Goal: Register for event/course

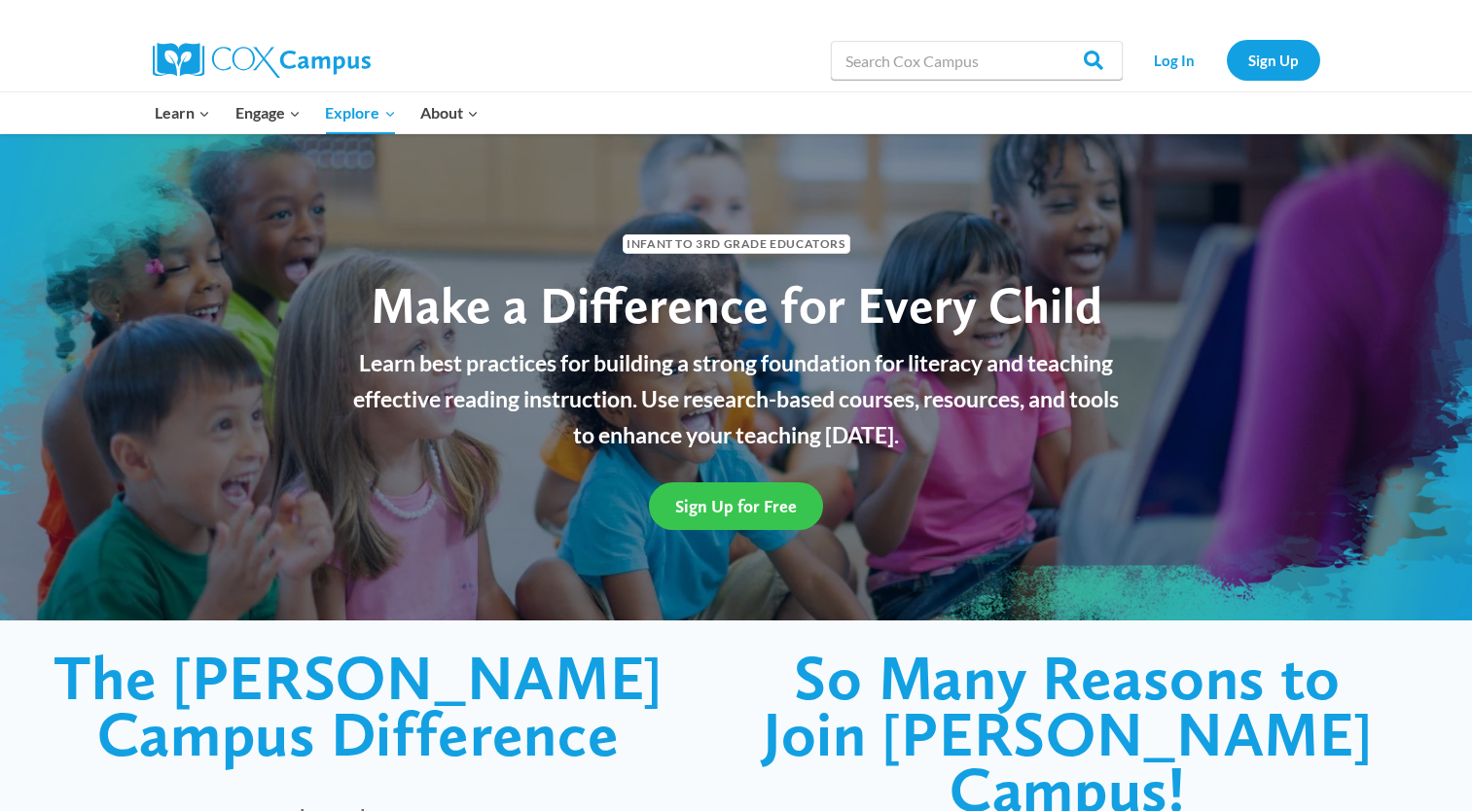
click at [757, 502] on span "Sign Up for Free" at bounding box center [736, 506] width 122 height 20
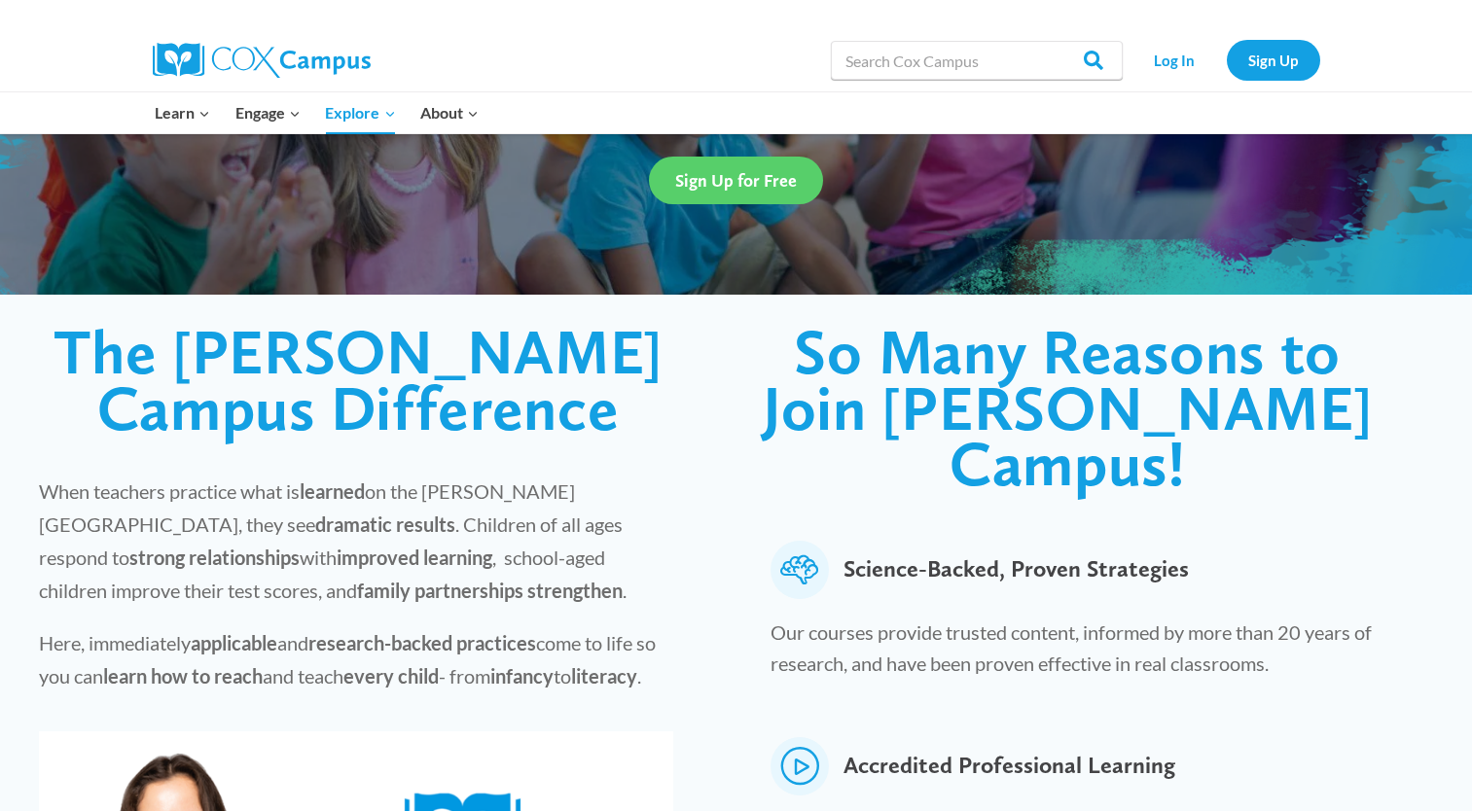
scroll to position [97, 0]
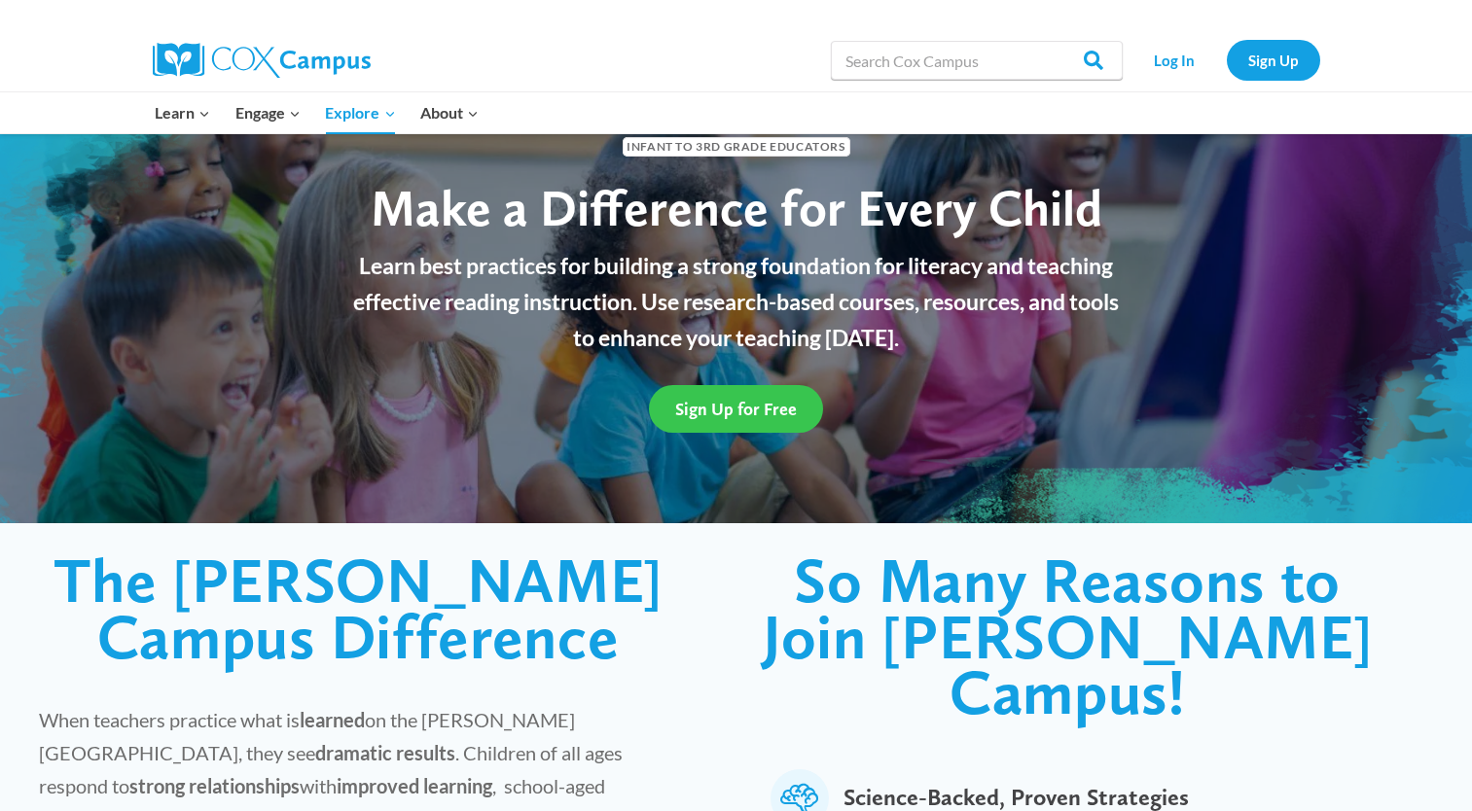
click at [704, 408] on span "Sign Up for Free" at bounding box center [736, 409] width 122 height 20
click at [1300, 62] on link "Sign Up" at bounding box center [1273, 60] width 93 height 40
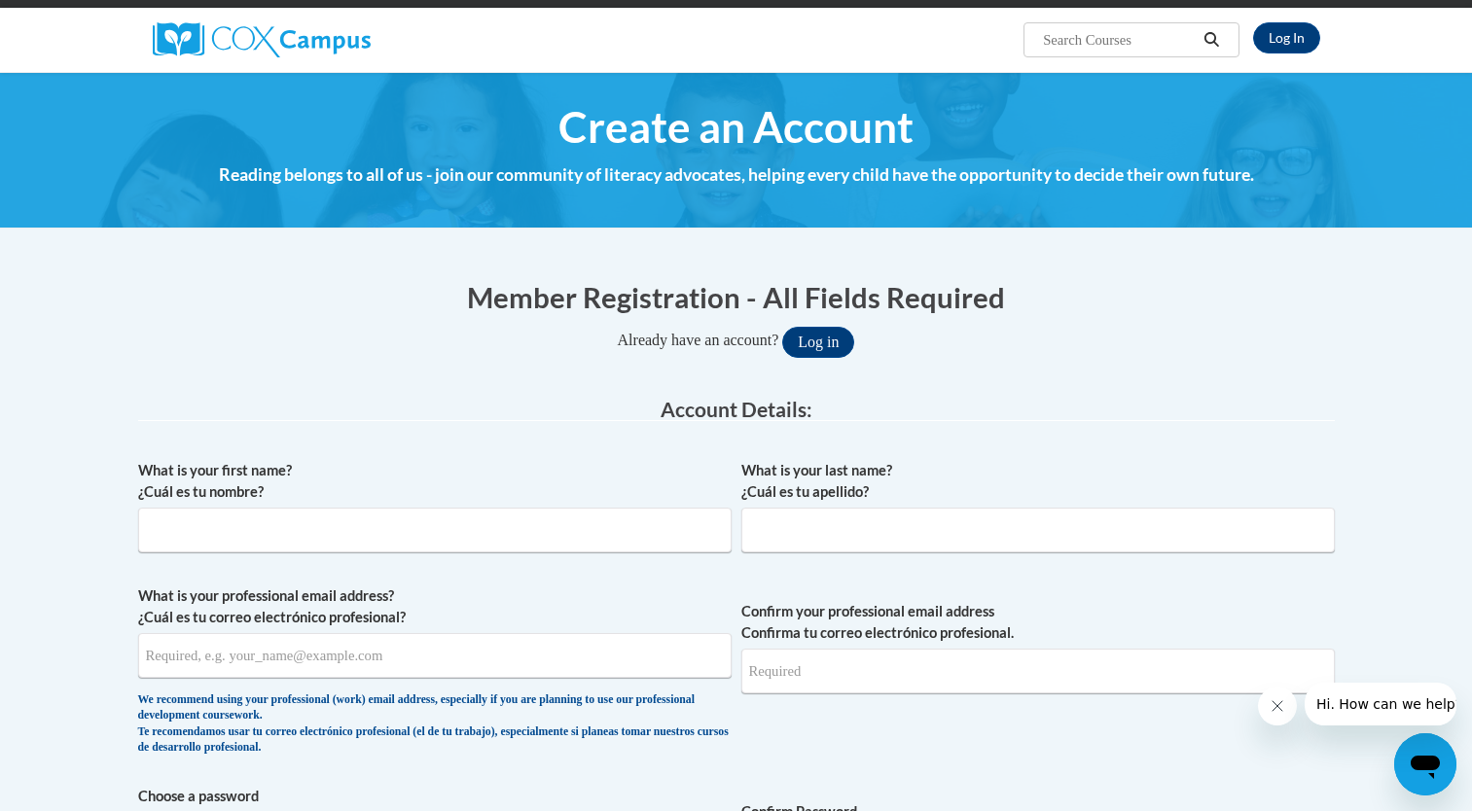
scroll to position [195, 0]
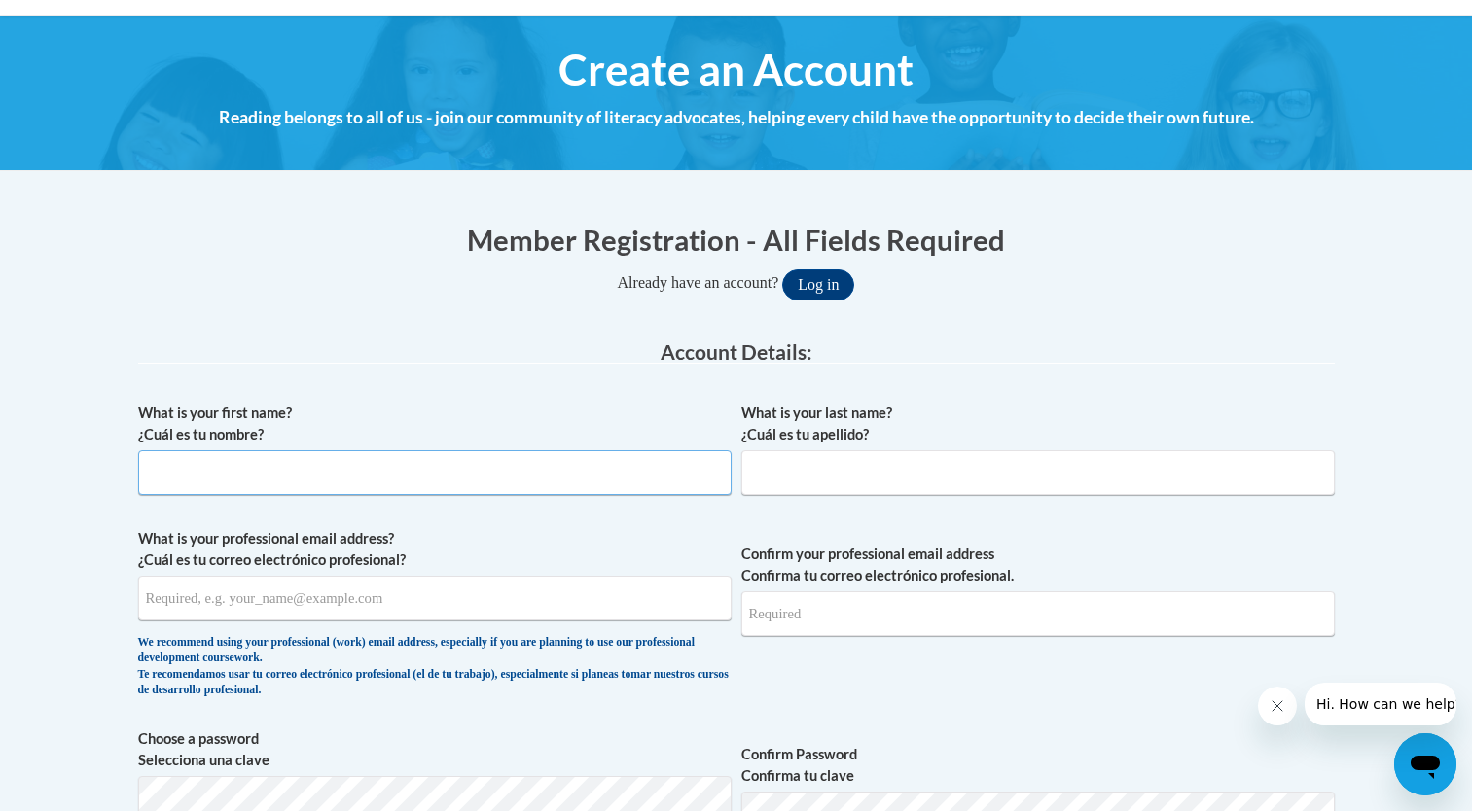
click at [408, 485] on input "What is your first name? ¿Cuál es tu nombre?" at bounding box center [435, 472] width 594 height 45
type input "[PERSON_NAME]"
click at [819, 467] on input "What is your last name? ¿Cuál es tu apellido?" at bounding box center [1038, 472] width 594 height 45
type input "Thompson"
click at [414, 599] on input "What is your professional email address? ¿Cuál es tu correo electrónico profesi…" at bounding box center [435, 598] width 594 height 45
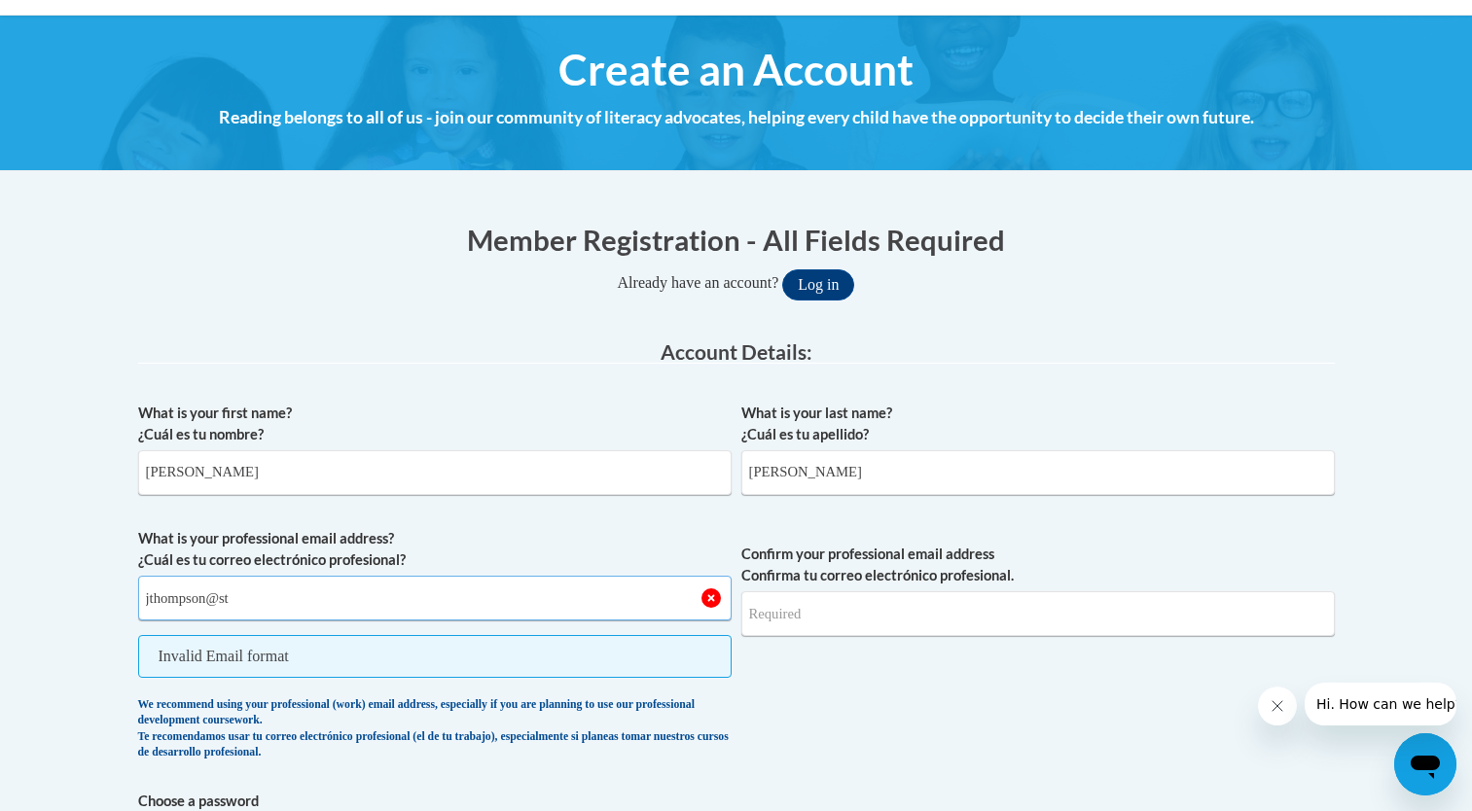
type input "jthompson@stpaulsbeach.com"
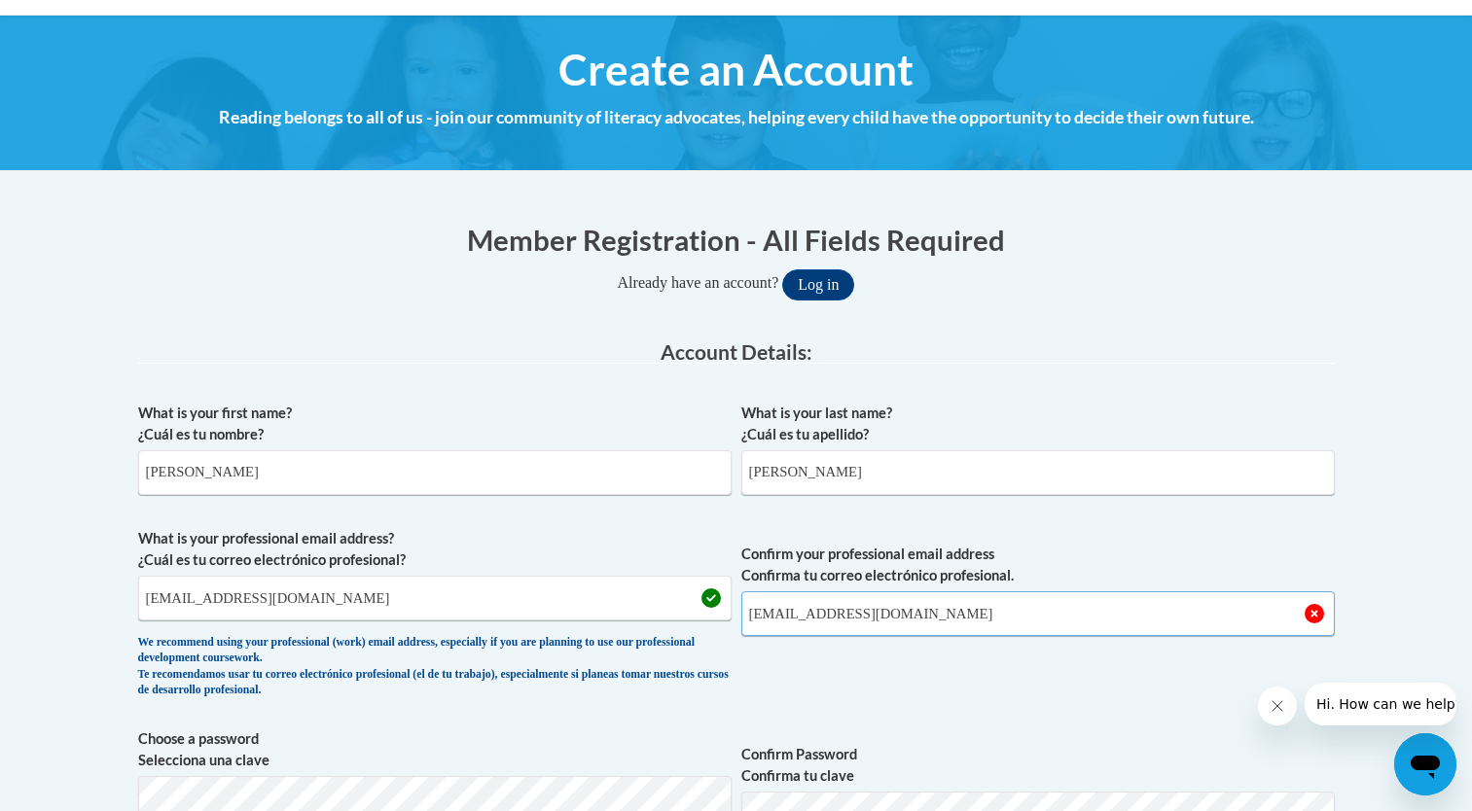
click at [1013, 617] on input "Jbthompson27@comcast.net" at bounding box center [1038, 614] width 594 height 45
type input "J"
type input "jthompson@stpaulsbeach.com"
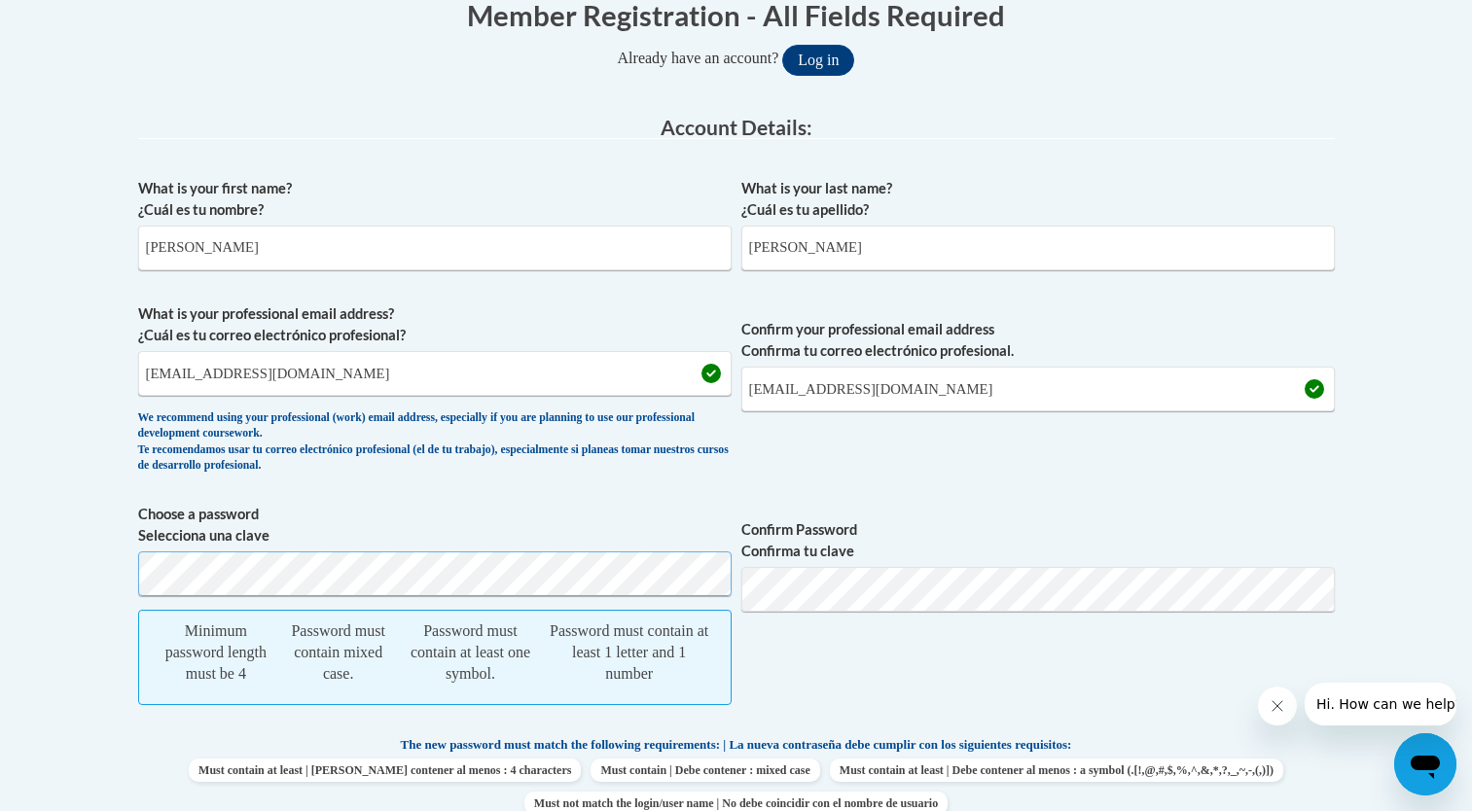
scroll to position [593, 0]
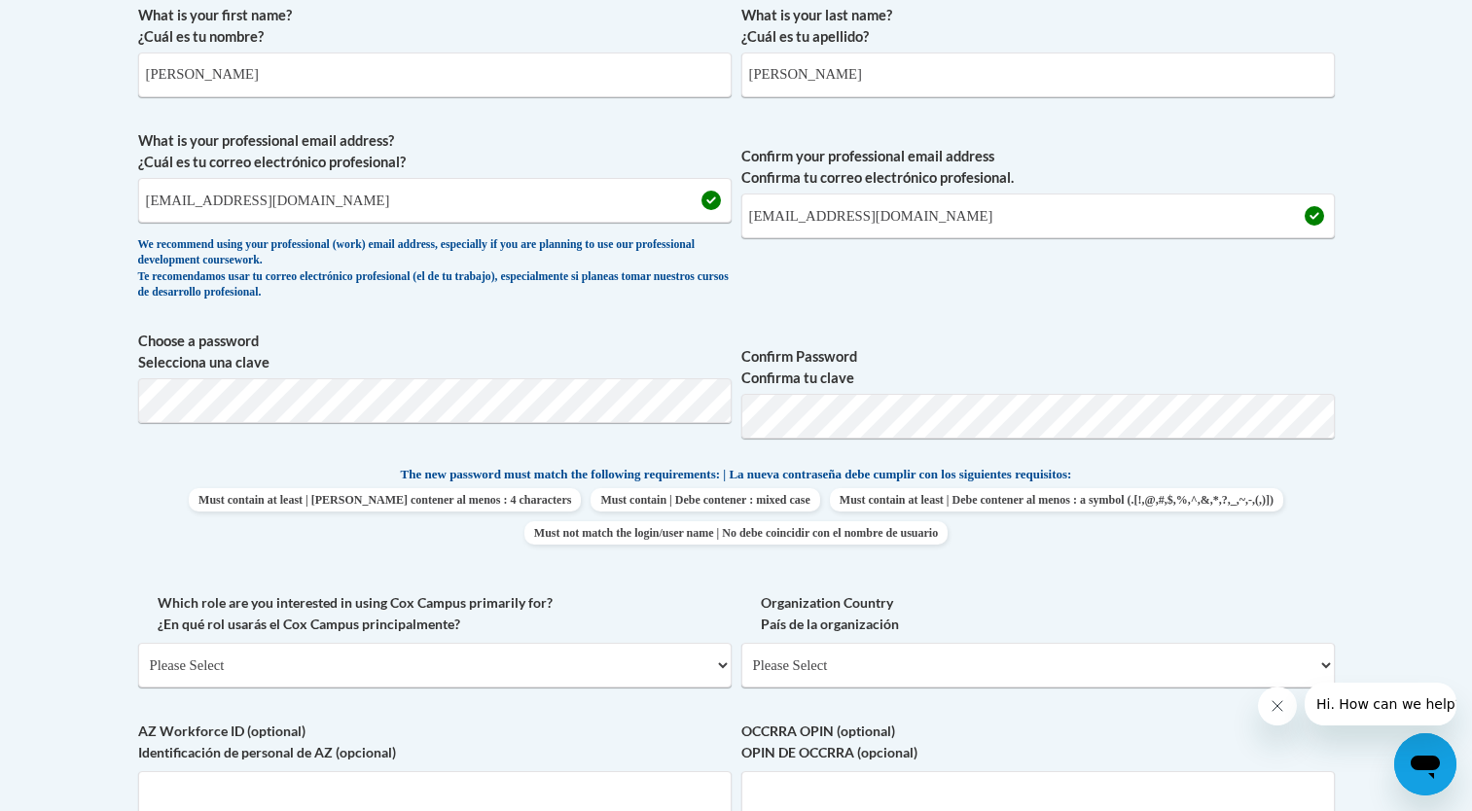
click at [1033, 460] on div "What is your first name? ¿Cuál es tu nombre? Jenna What is your last name? ¿Cuá…" at bounding box center [736, 438] width 1197 height 887
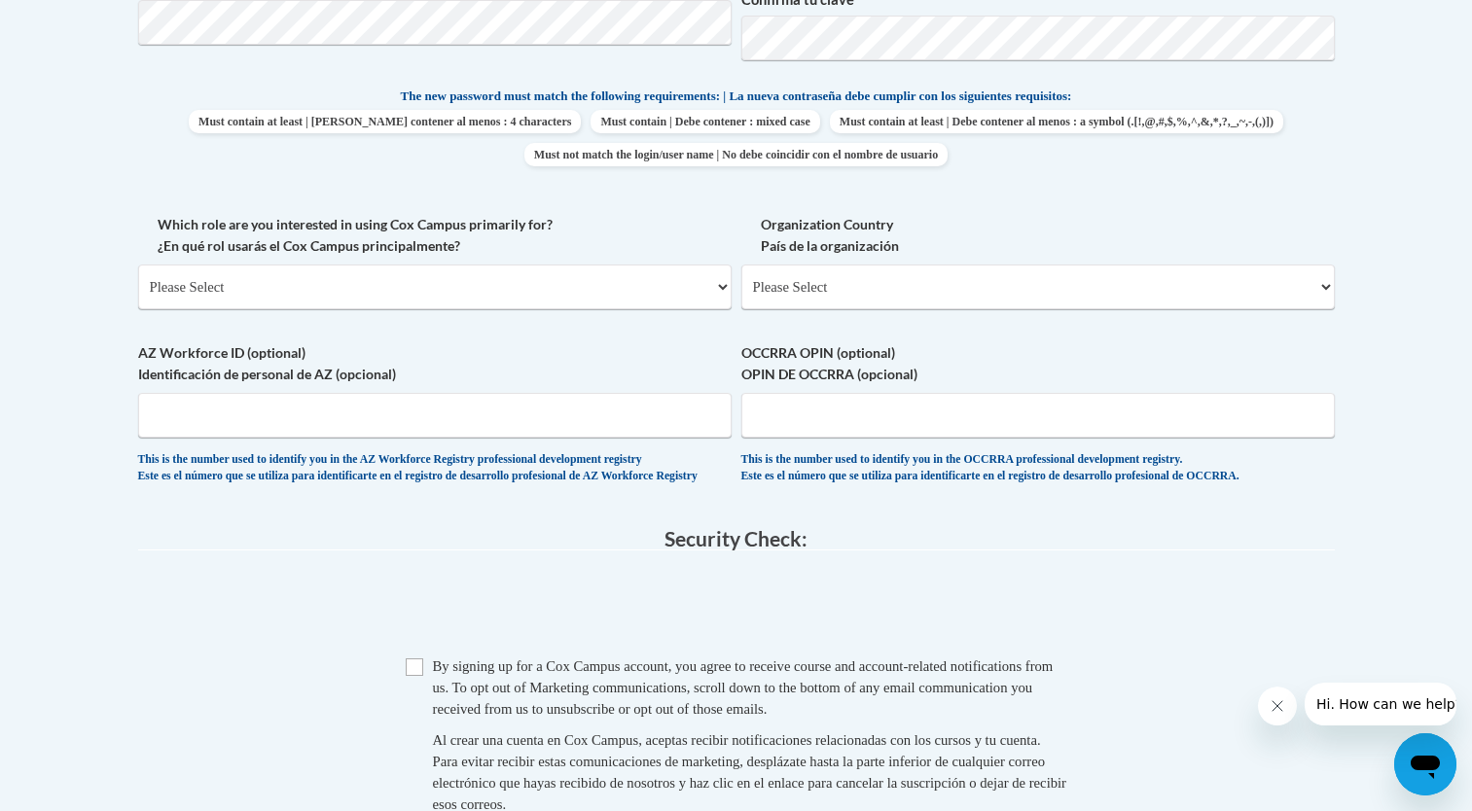
scroll to position [982, 0]
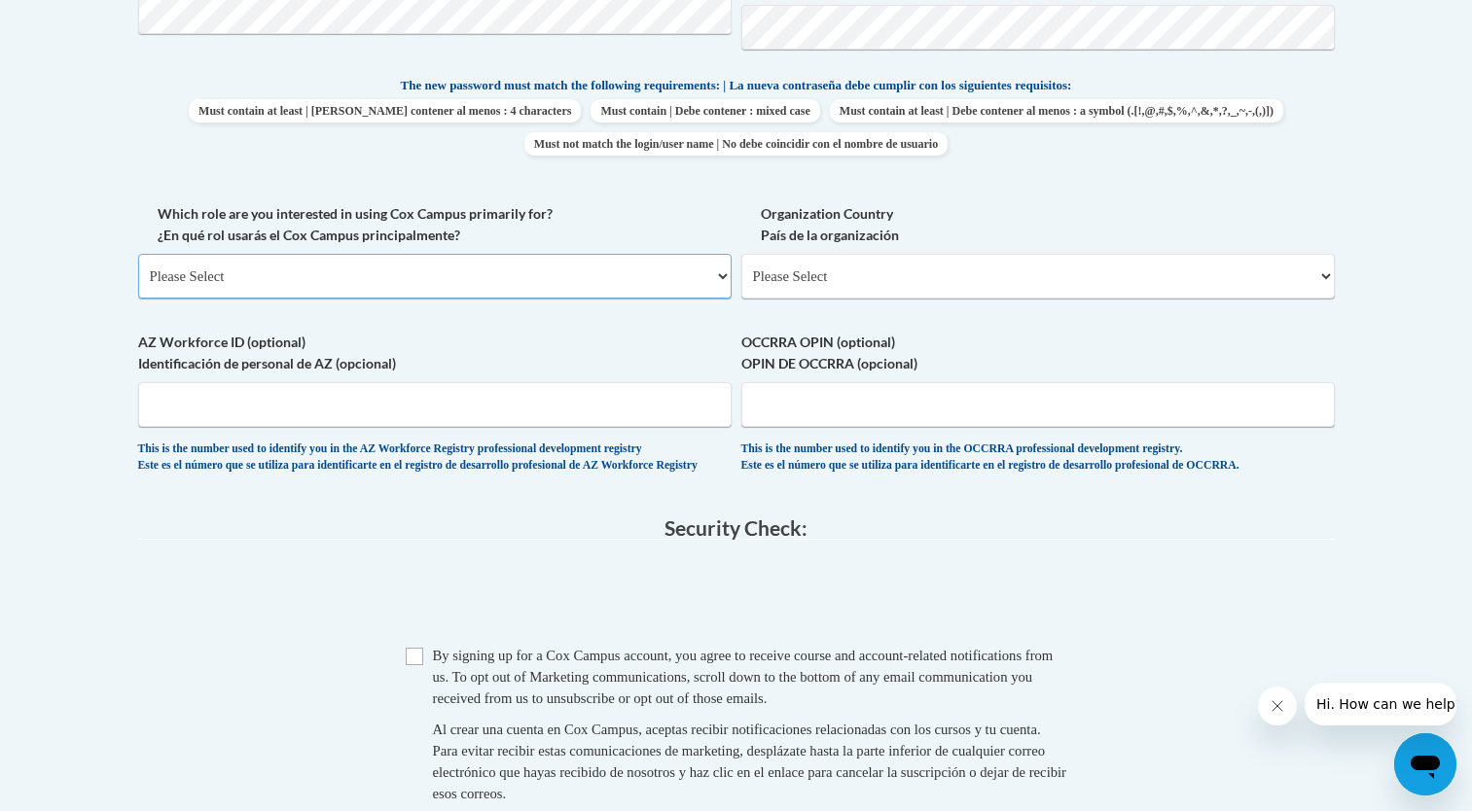
click at [306, 270] on select "Please Select College/University | Colegio/Universidad Community/Nonprofit Part…" at bounding box center [435, 276] width 594 height 45
select select "fbf2d438-af2f-41f8-98f1-81c410e29de3"
click at [138, 254] on select "Please Select College/University | Colegio/Universidad Community/Nonprofit Part…" at bounding box center [435, 276] width 594 height 45
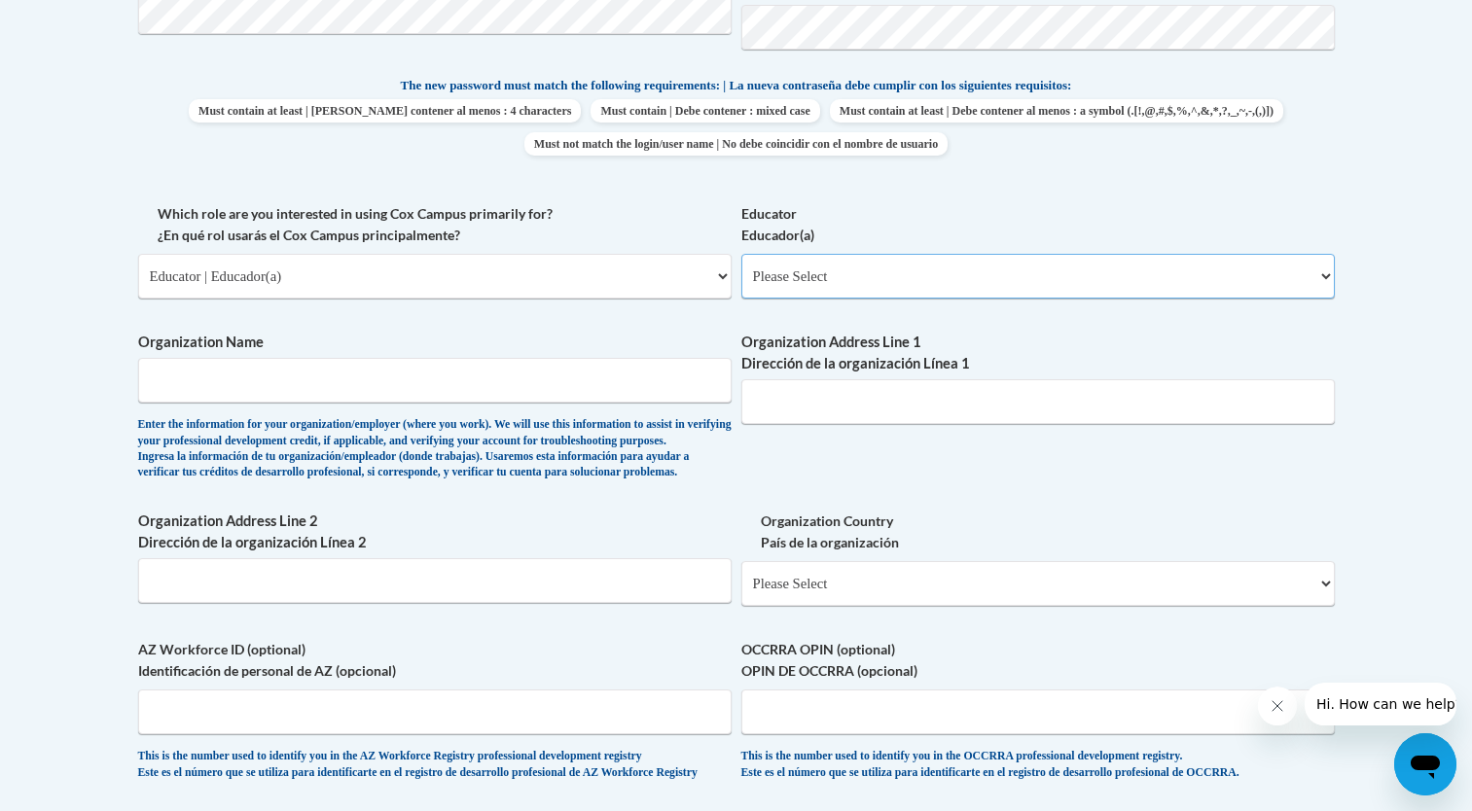
click at [884, 276] on select "Please Select Early Learning/Daycare Teacher/Family Home Care Provider | Maestr…" at bounding box center [1038, 276] width 594 height 45
select select "8e40623d-54d0-45cd-9f92-5df65cd3f8cf"
click at [741, 254] on select "Please Select Early Learning/Daycare Teacher/Family Home Care Provider | Maestr…" at bounding box center [1038, 276] width 594 height 45
click at [382, 401] on input "Organization Name" at bounding box center [435, 380] width 594 height 45
type input "St. Paul's Catholic School"
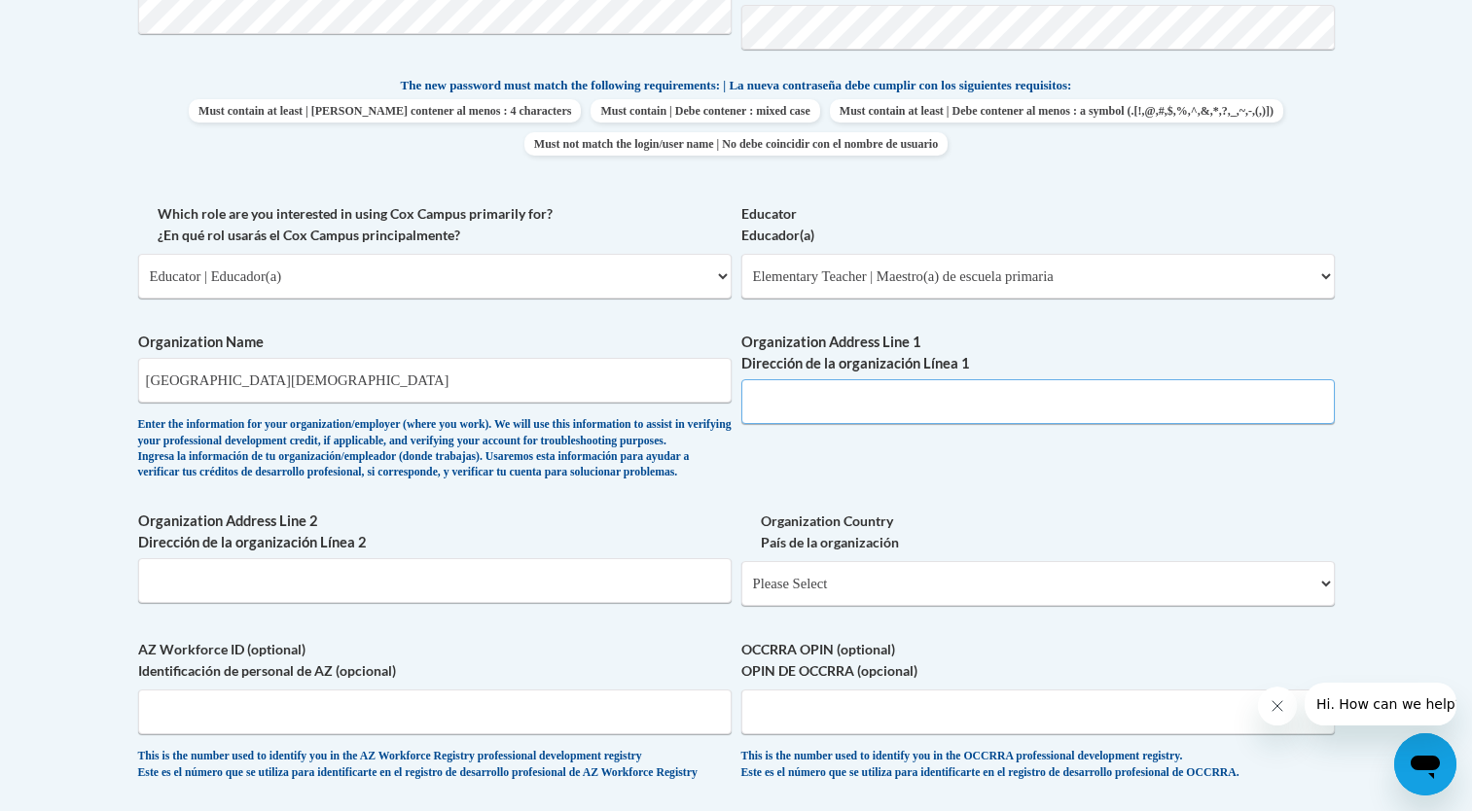
type input "428 2nd Avenue N"
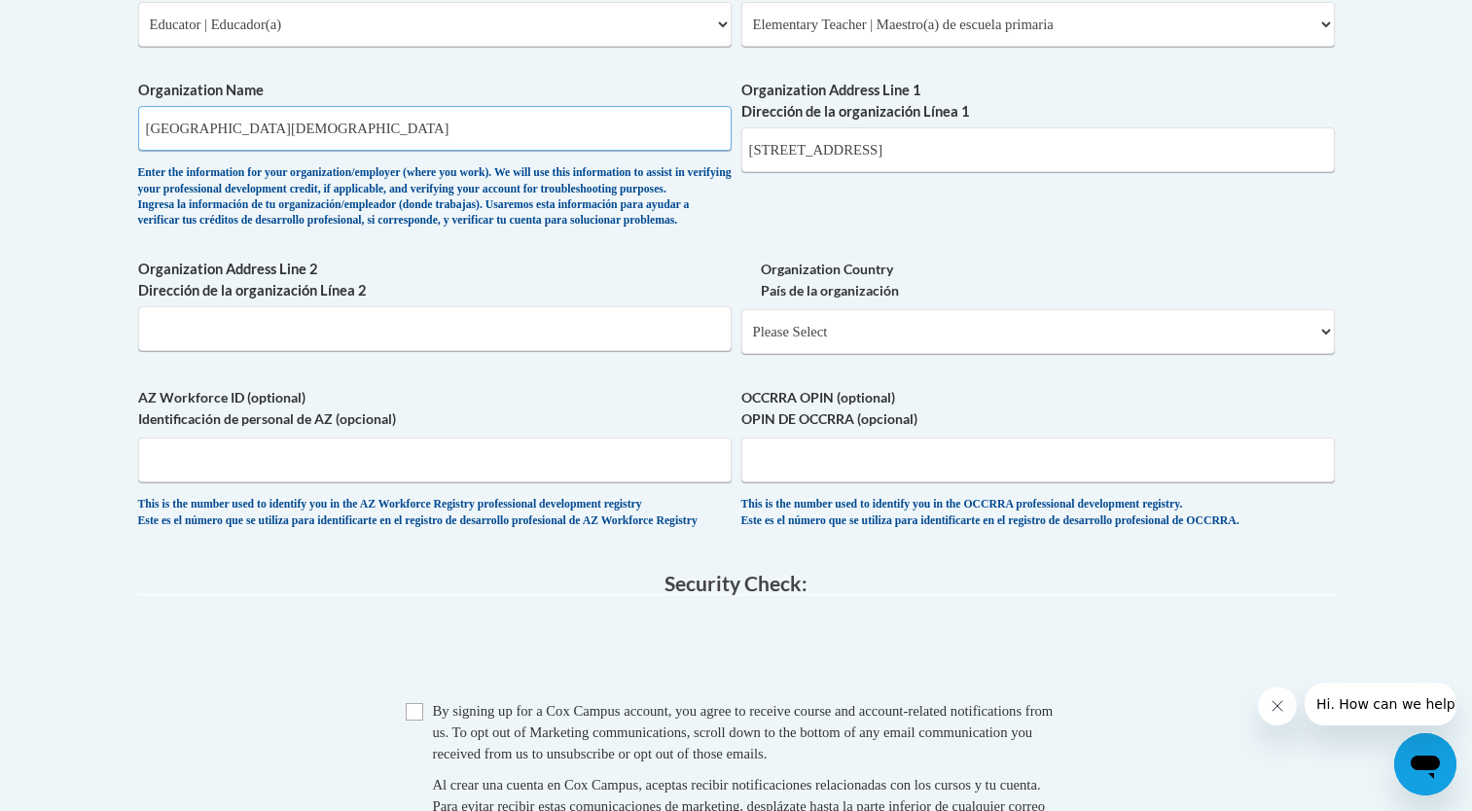
scroll to position [1274, 0]
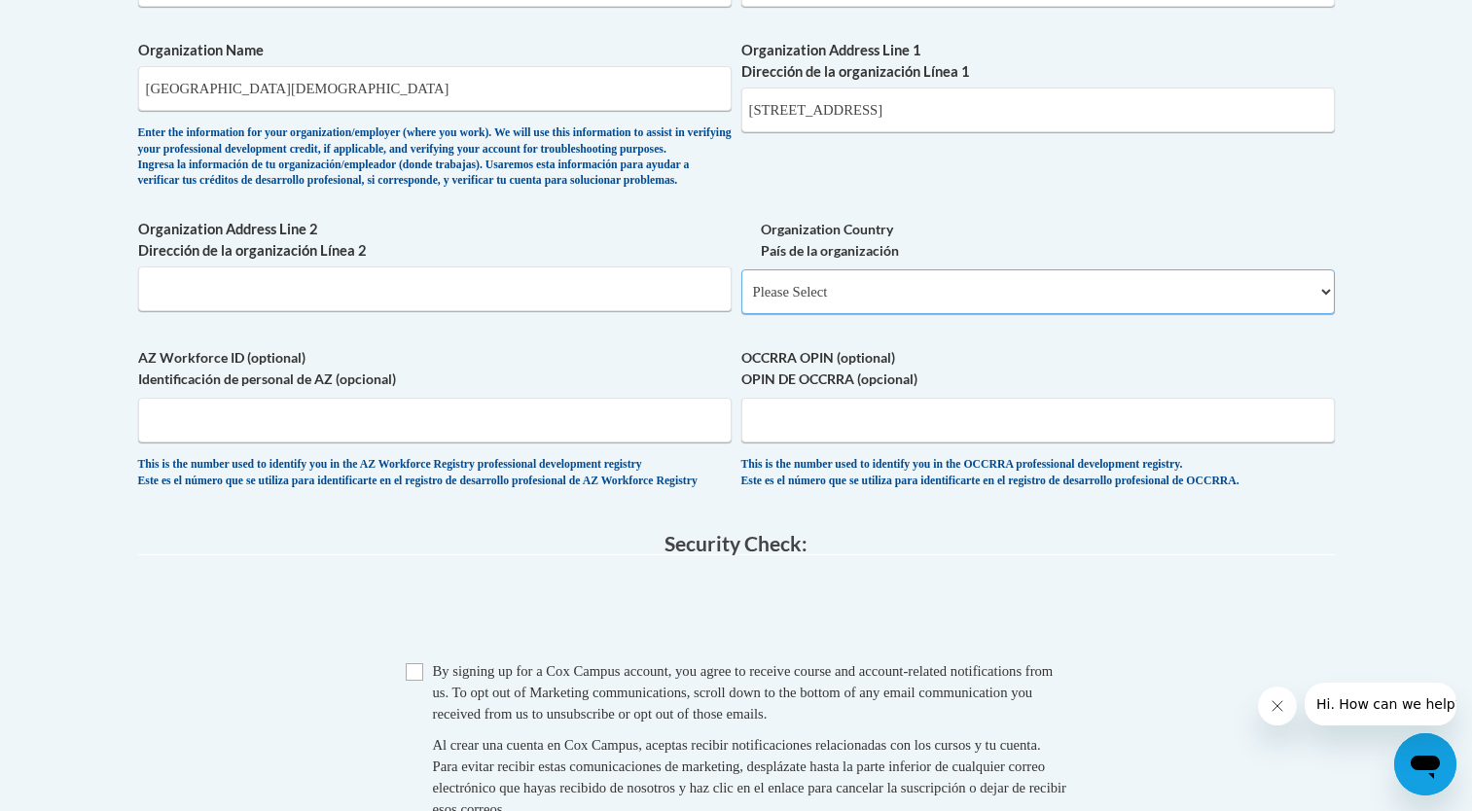
click at [937, 314] on select "Please Select United States | Estados Unidos Outside of the United States | Fue…" at bounding box center [1038, 292] width 594 height 45
select select "ad49bcad-a171-4b2e-b99c-48b446064914"
click at [741, 301] on select "Please Select United States | Estados Unidos Outside of the United States | Fue…" at bounding box center [1038, 292] width 594 height 45
select select
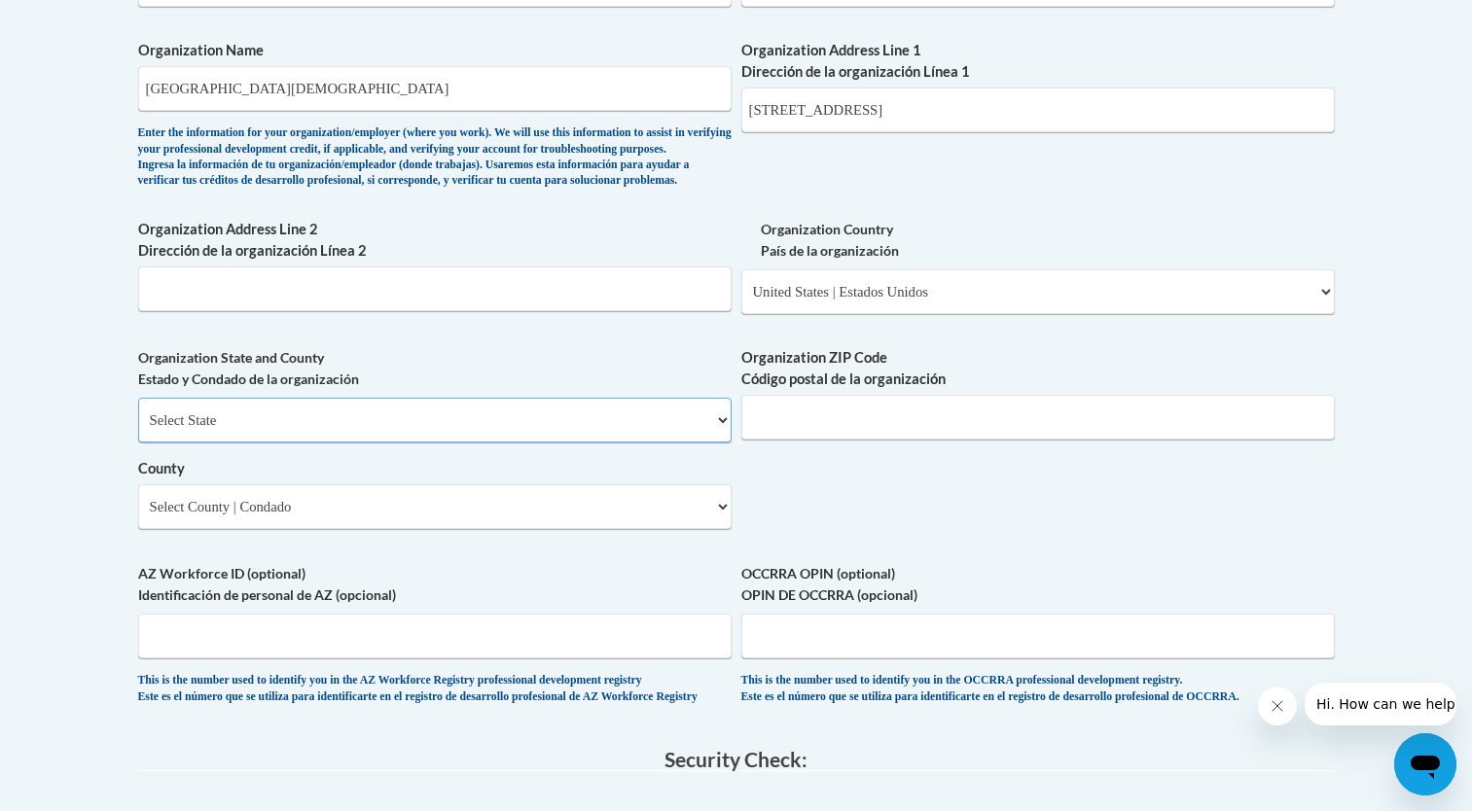
click at [588, 443] on select "Select State Alabama Alaska Arizona Arkansas California Colorado Connecticut De…" at bounding box center [435, 420] width 594 height 45
select select "Florida"
click at [138, 429] on select "Select State Alabama Alaska Arizona Arkansas California Colorado Connecticut De…" at bounding box center [435, 420] width 594 height 45
click at [917, 440] on input "Organization ZIP Code Código postal de la organización" at bounding box center [1038, 417] width 594 height 45
type input "32250"
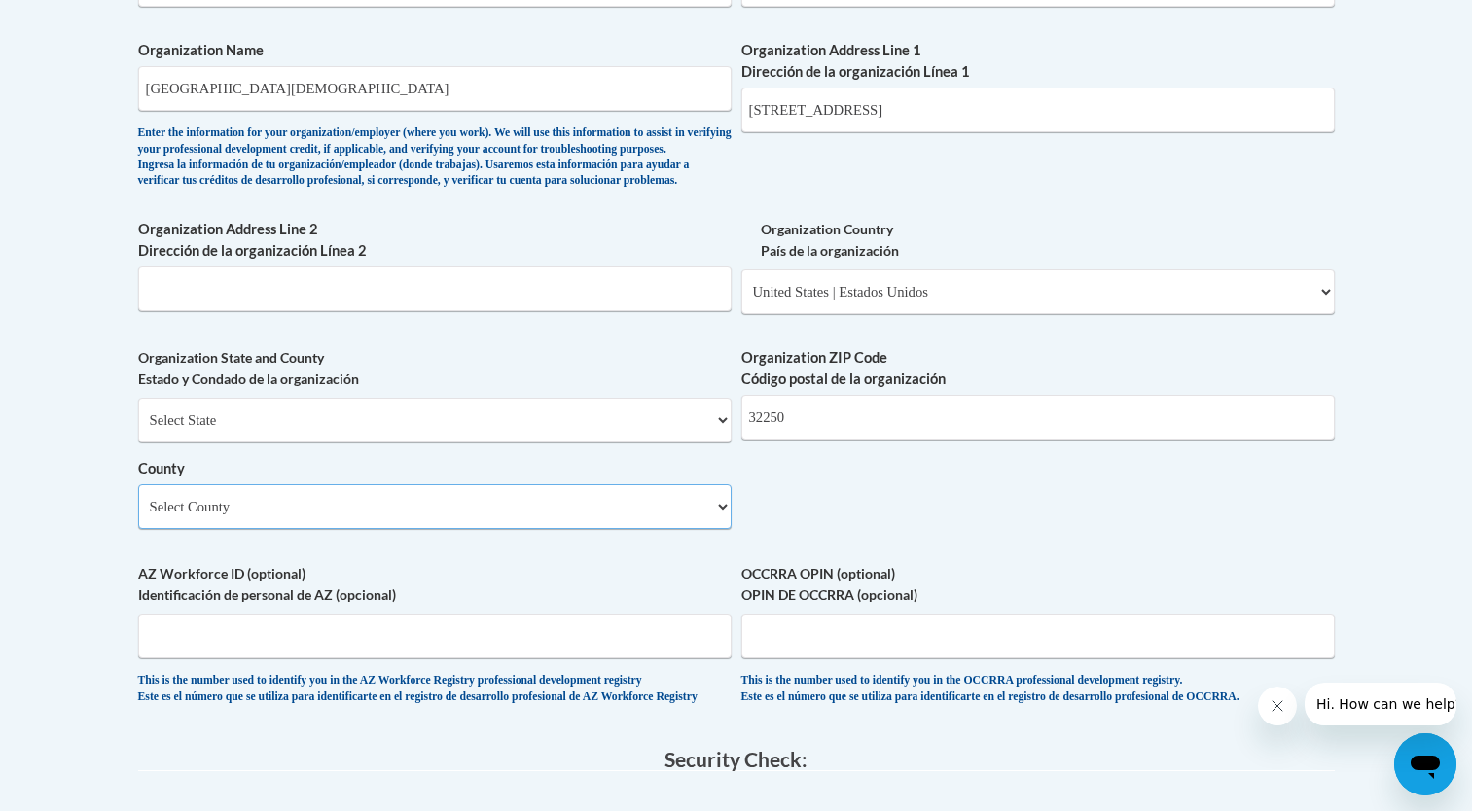
click at [477, 529] on select "Select County Alachua Baker Bay Bradford Brevard Broward Calhoun Charlotte Citr…" at bounding box center [435, 507] width 594 height 45
select select "Duval"
click at [138, 516] on select "Select County Alachua Baker Bay Bradford Brevard Broward Calhoun Charlotte Citr…" at bounding box center [435, 507] width 594 height 45
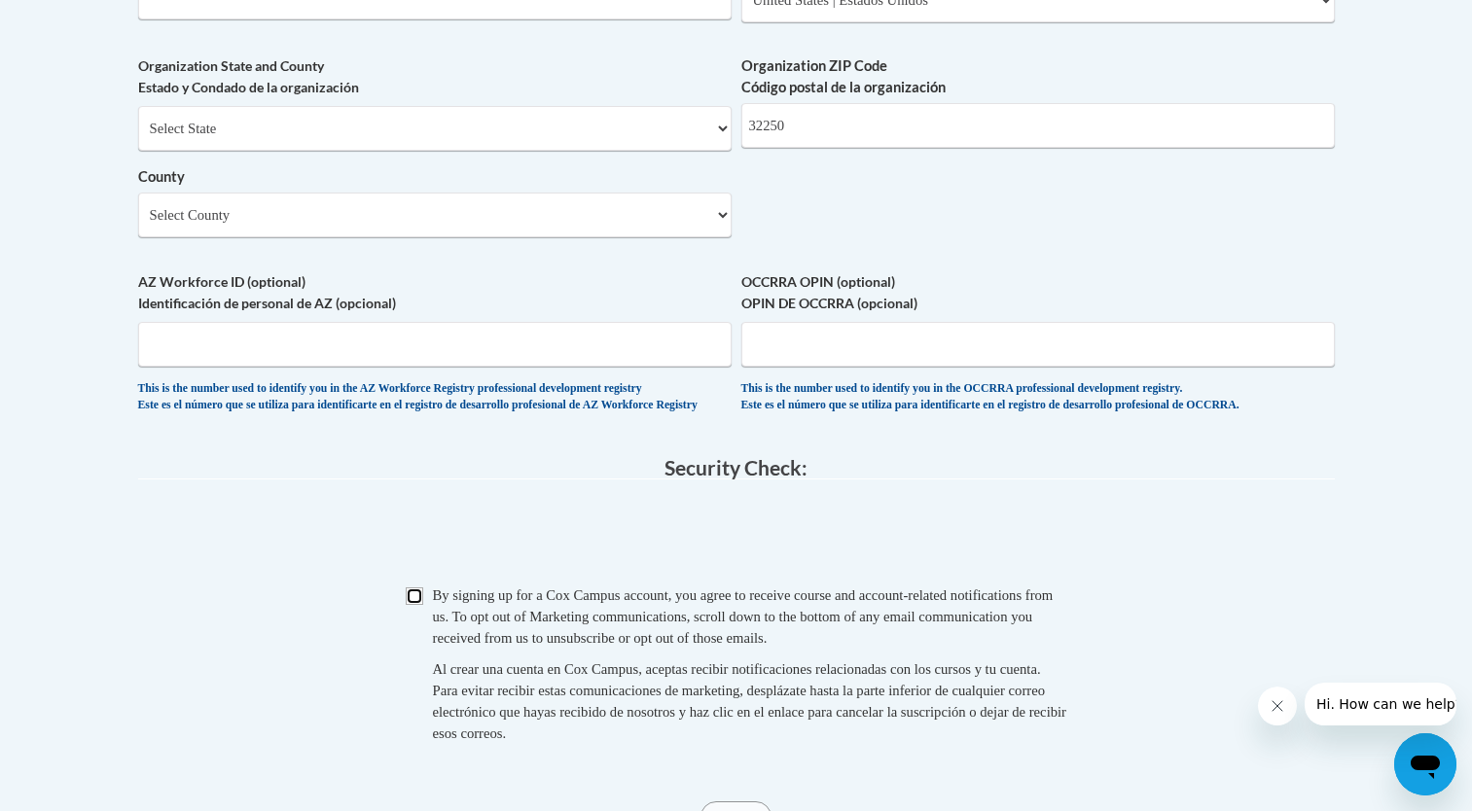
click at [415, 605] on input "Checkbox" at bounding box center [415, 597] width 18 height 18
checkbox input "true"
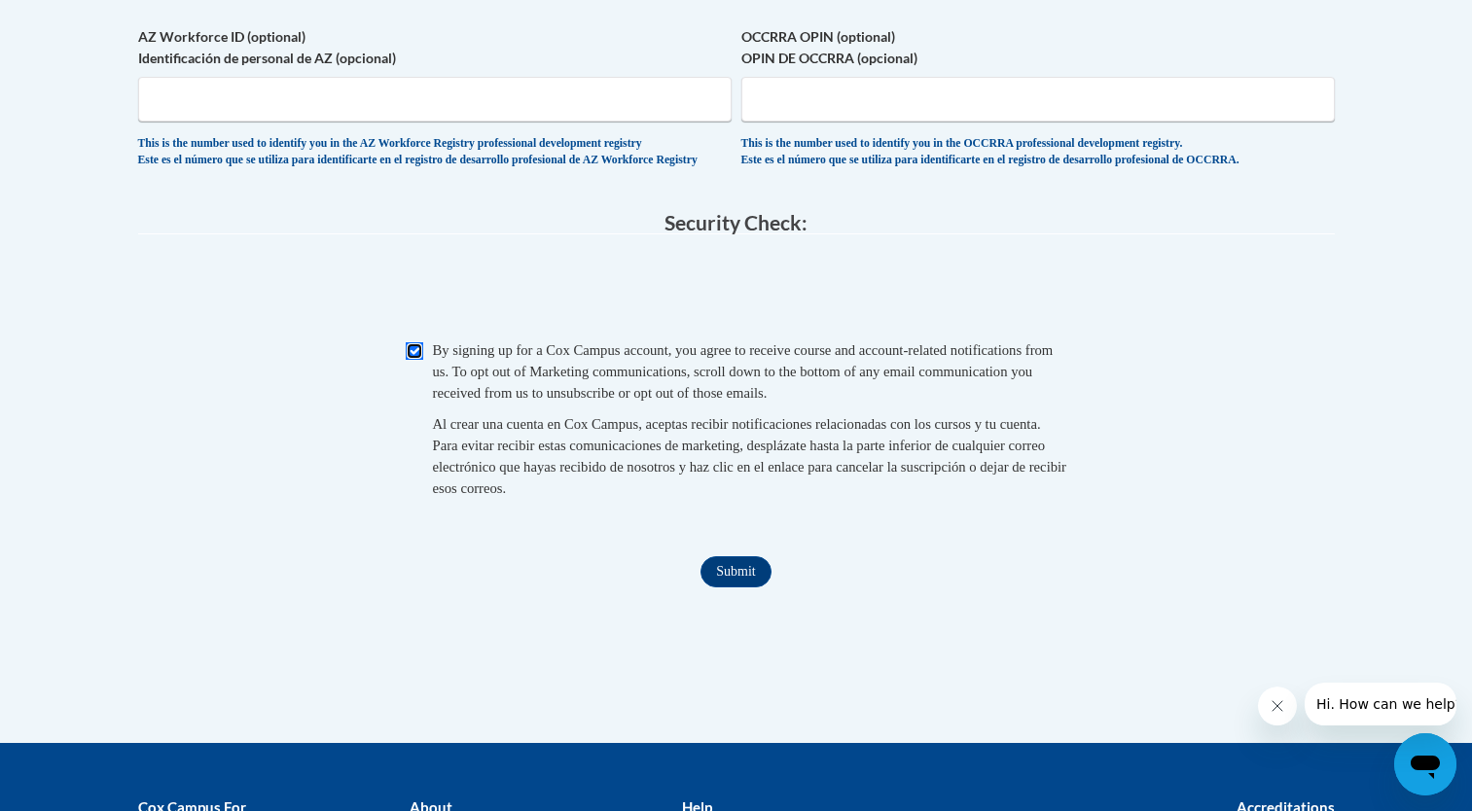
scroll to position [1955, 0]
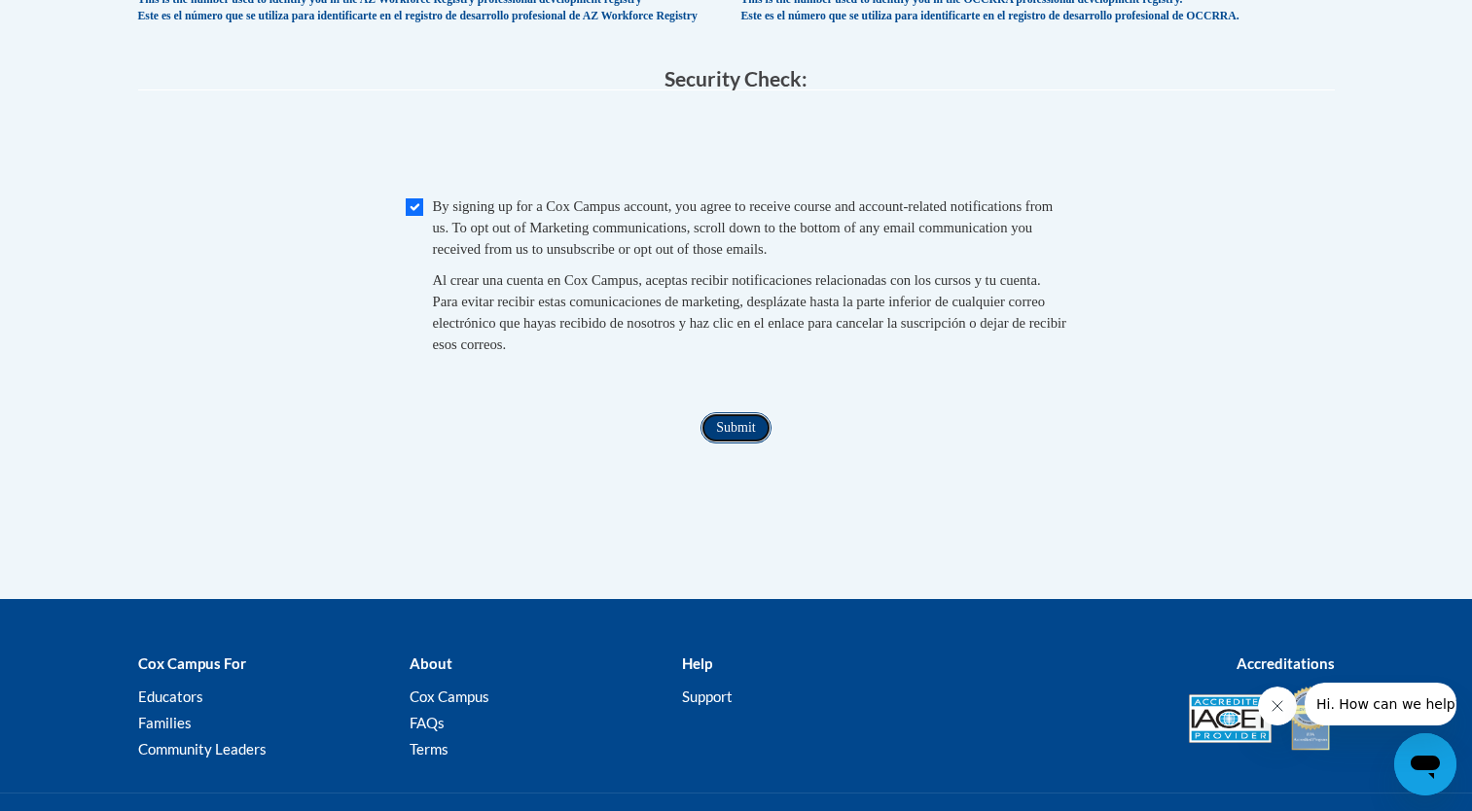
click at [754, 444] on input "Submit" at bounding box center [736, 428] width 70 height 31
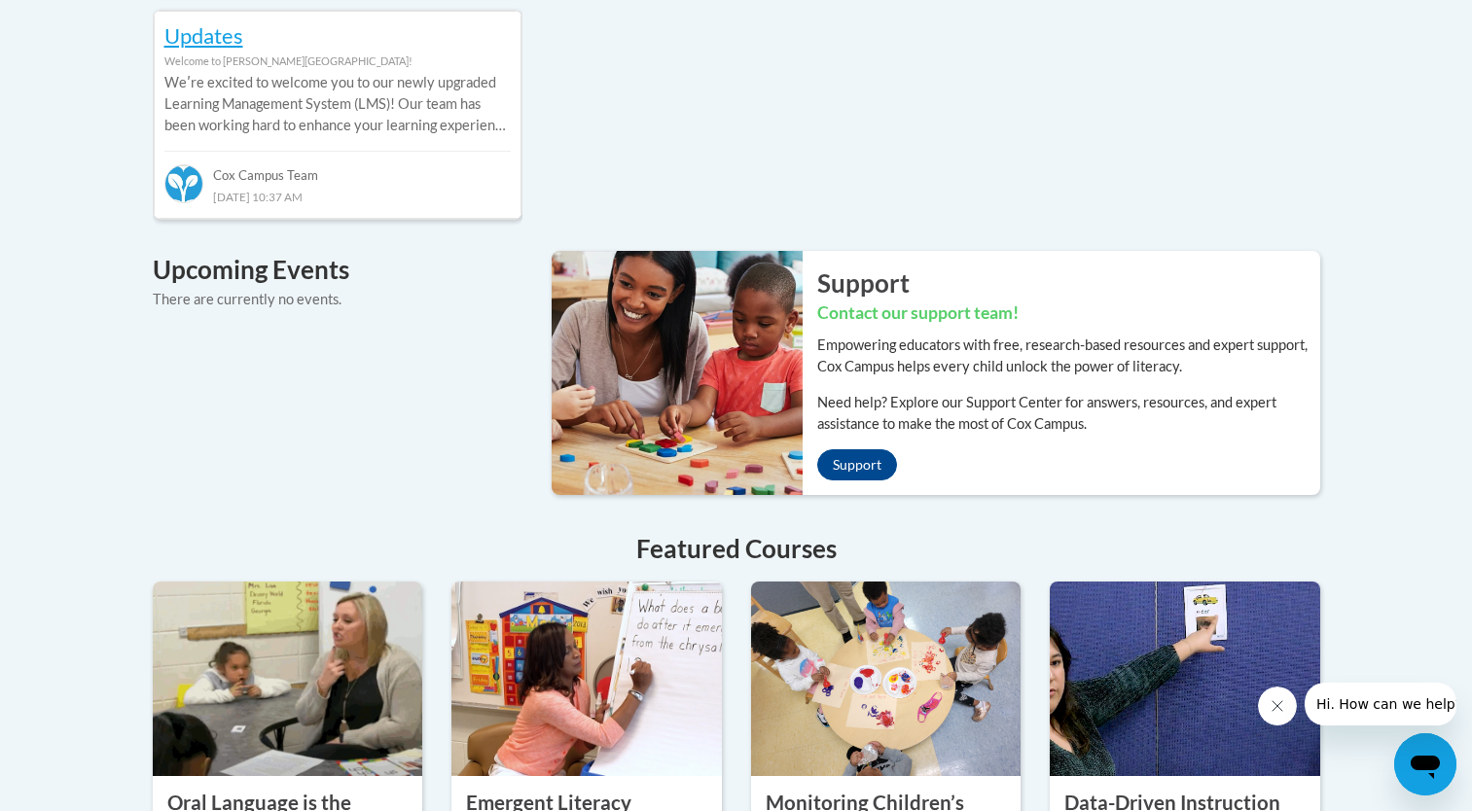
scroll to position [1557, 0]
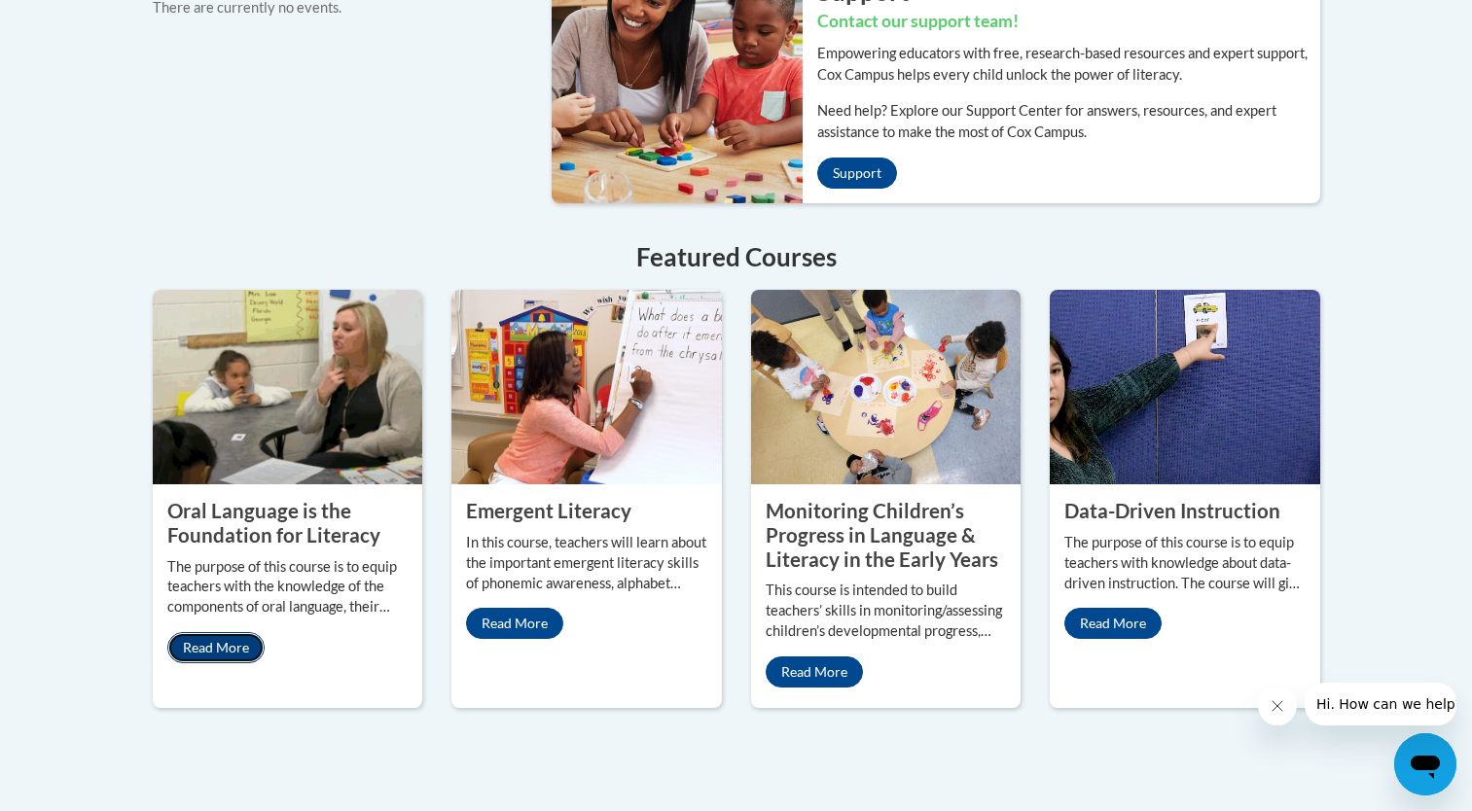
drag, startPoint x: 221, startPoint y: 622, endPoint x: 238, endPoint y: 618, distance: 17.9
click at [221, 632] on link "Read More" at bounding box center [215, 647] width 97 height 31
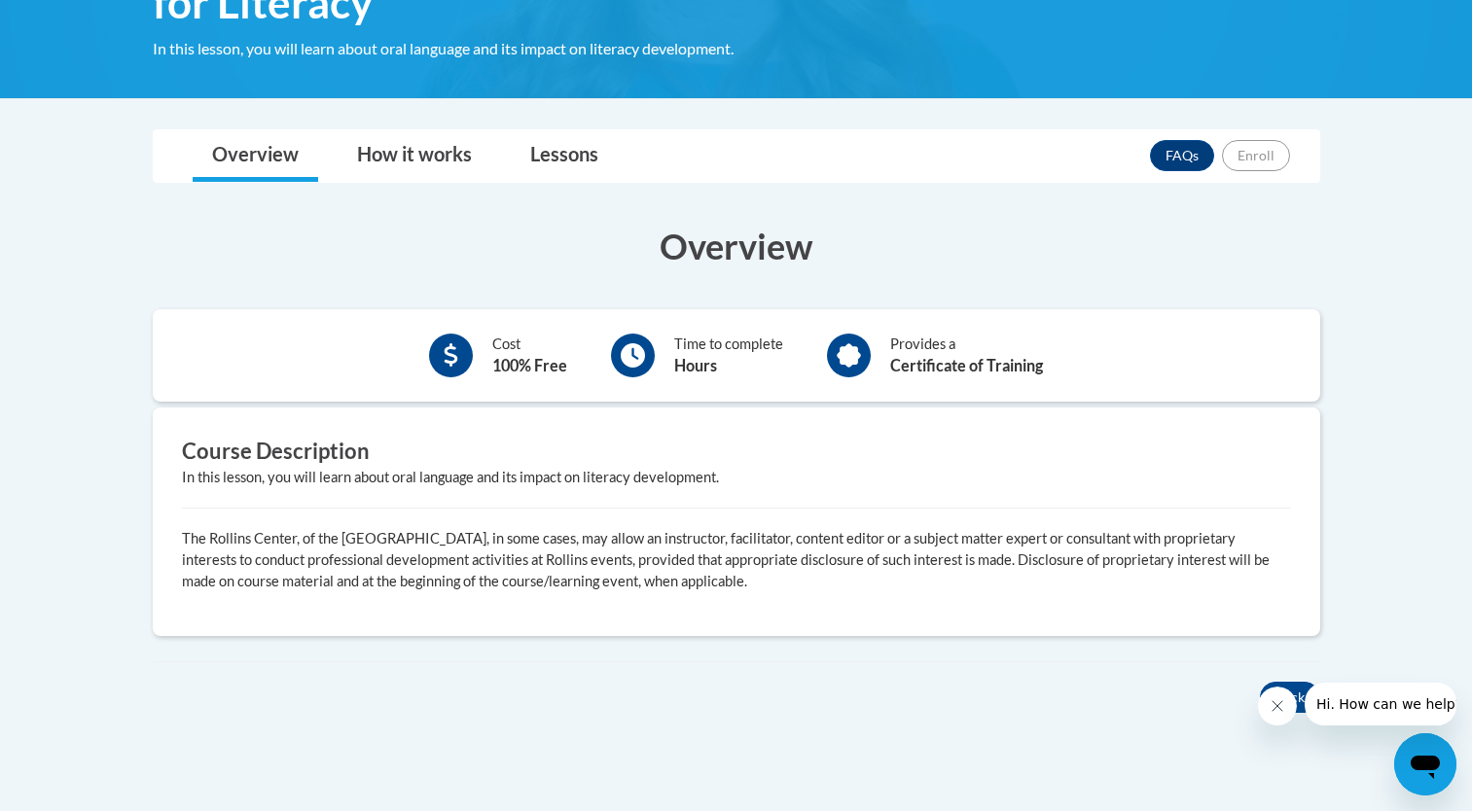
scroll to position [195, 0]
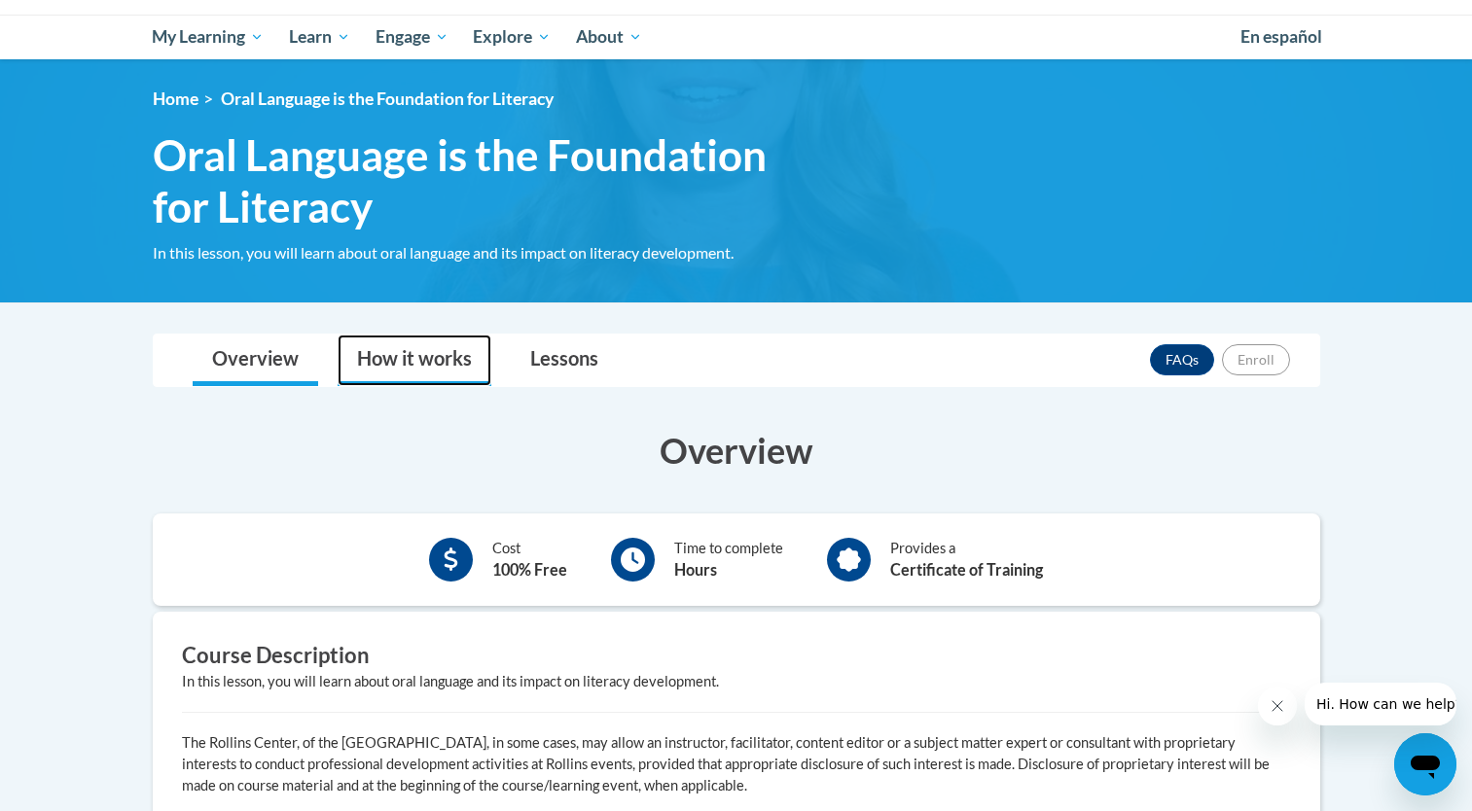
click at [407, 357] on link "How it works" at bounding box center [415, 361] width 154 height 52
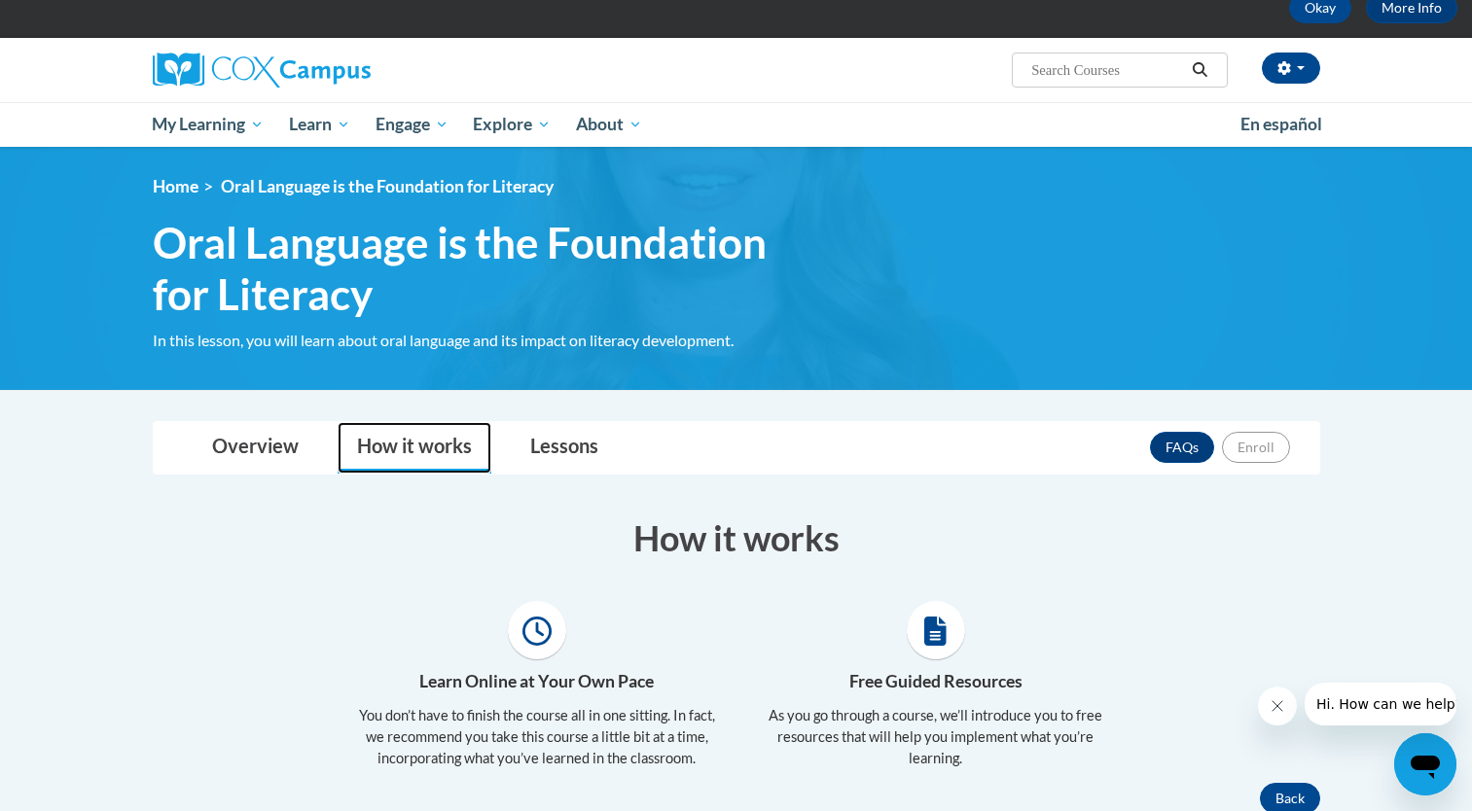
scroll to position [61, 0]
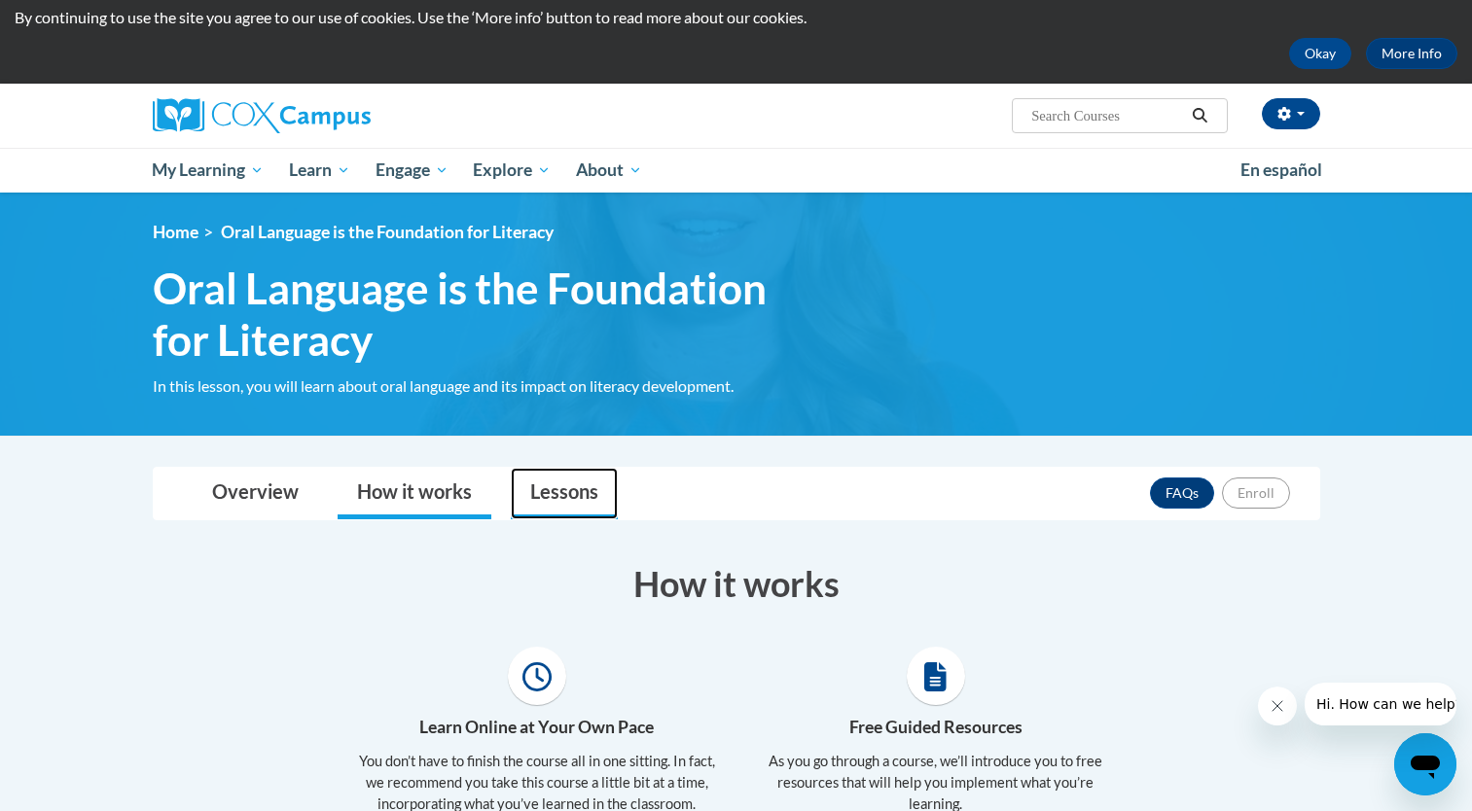
click at [567, 488] on link "Lessons" at bounding box center [564, 494] width 107 height 52
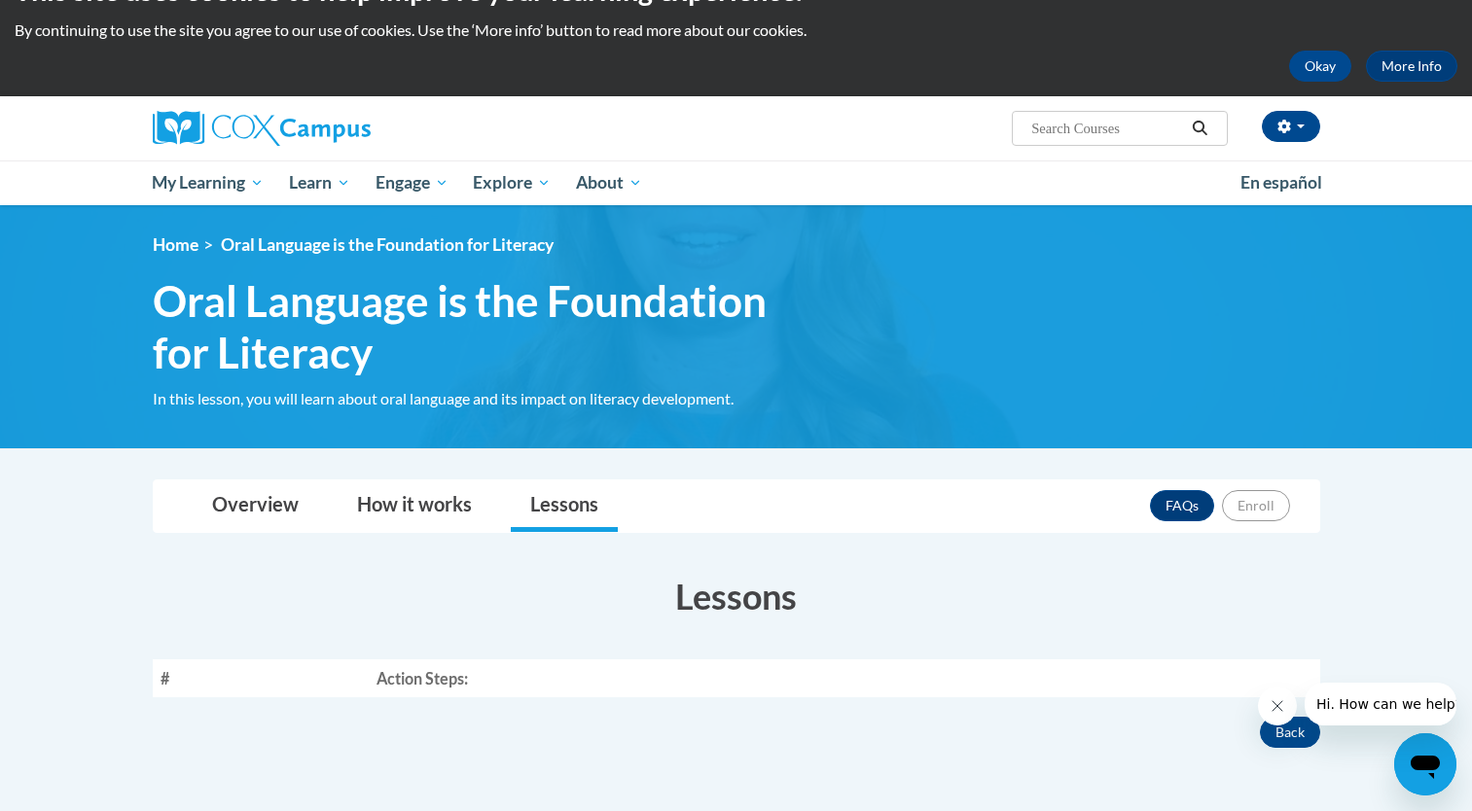
scroll to position [0, 0]
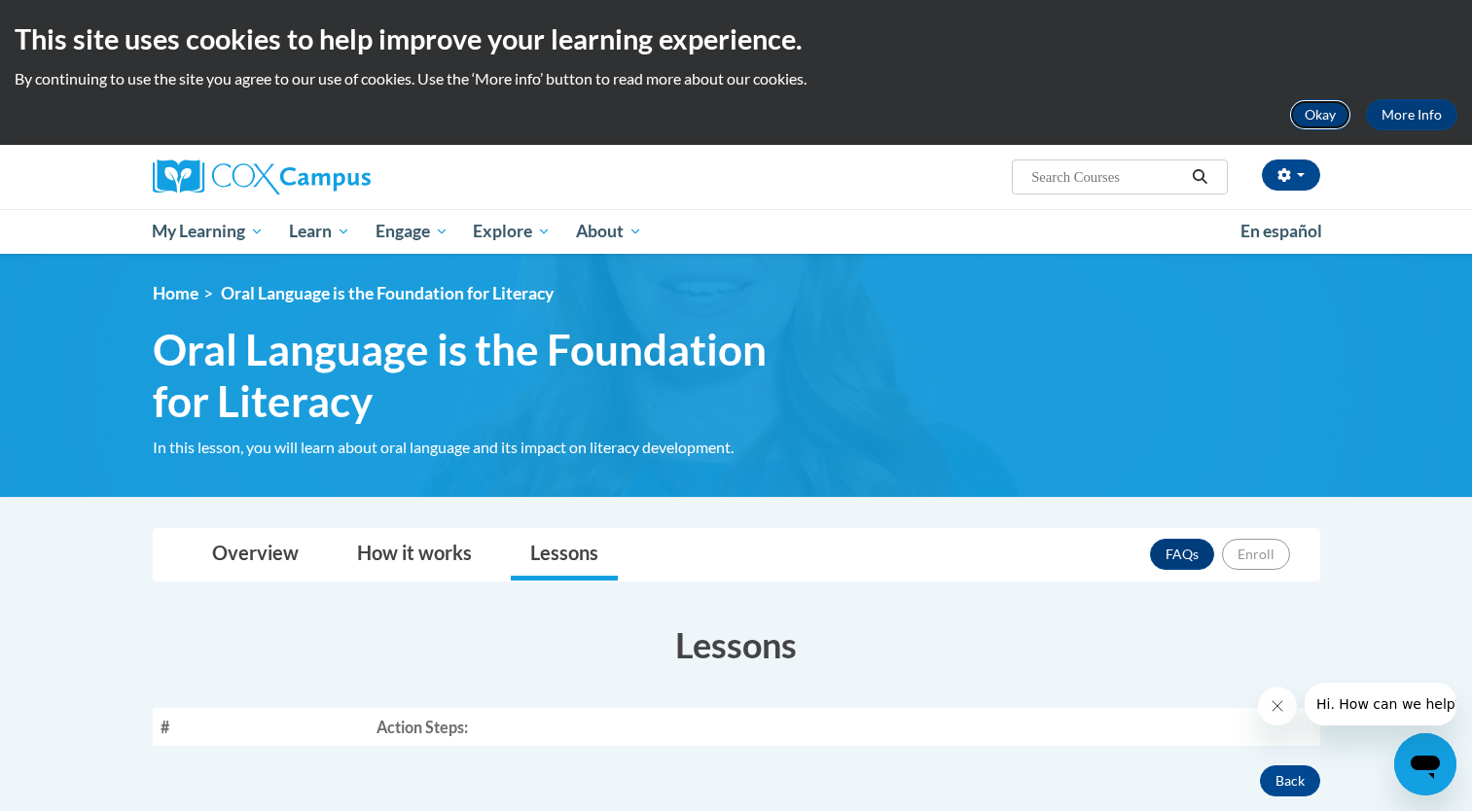
click at [1320, 113] on button "Okay" at bounding box center [1320, 114] width 62 height 31
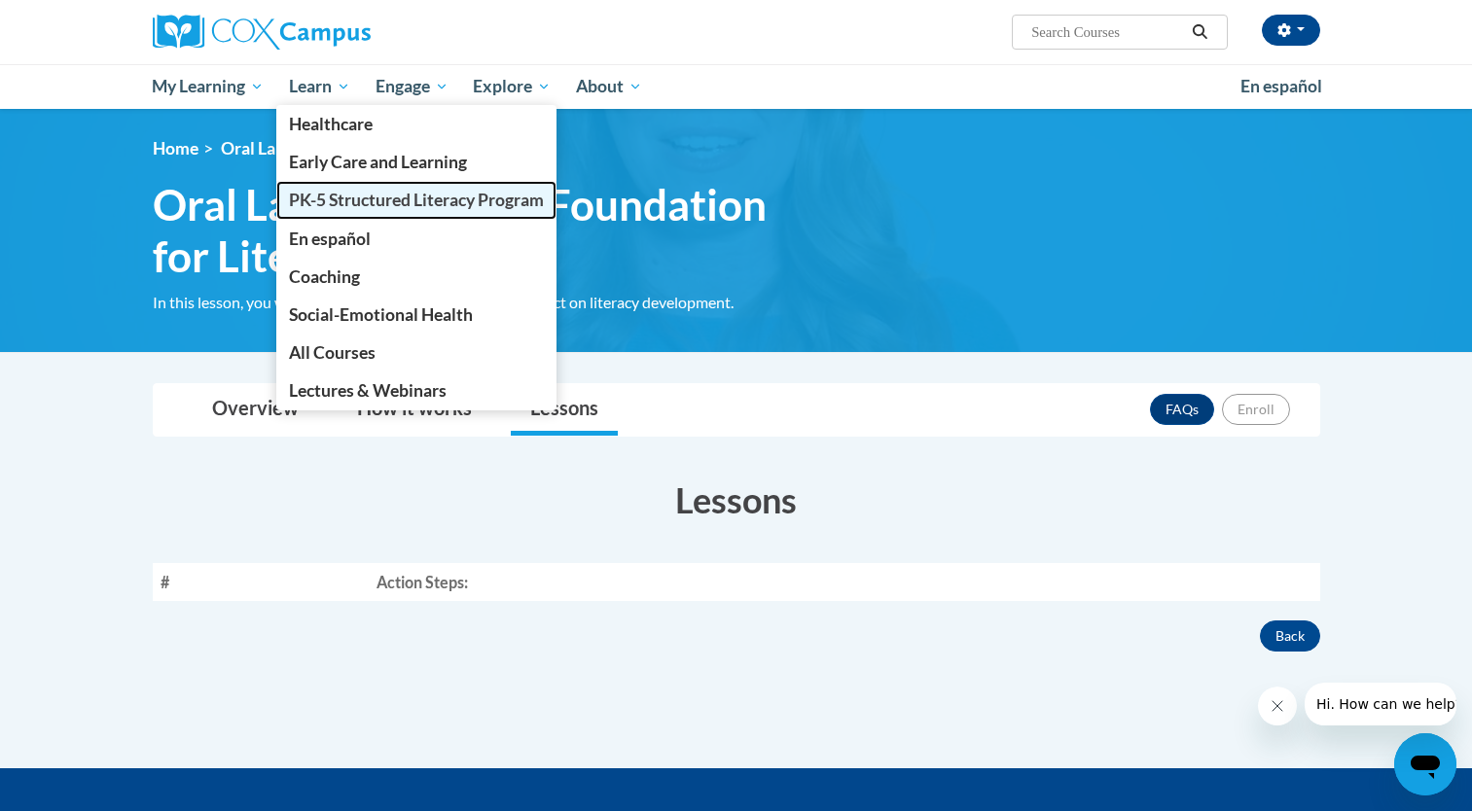
click at [345, 195] on span "PK-5 Structured Literacy Program" at bounding box center [416, 200] width 255 height 20
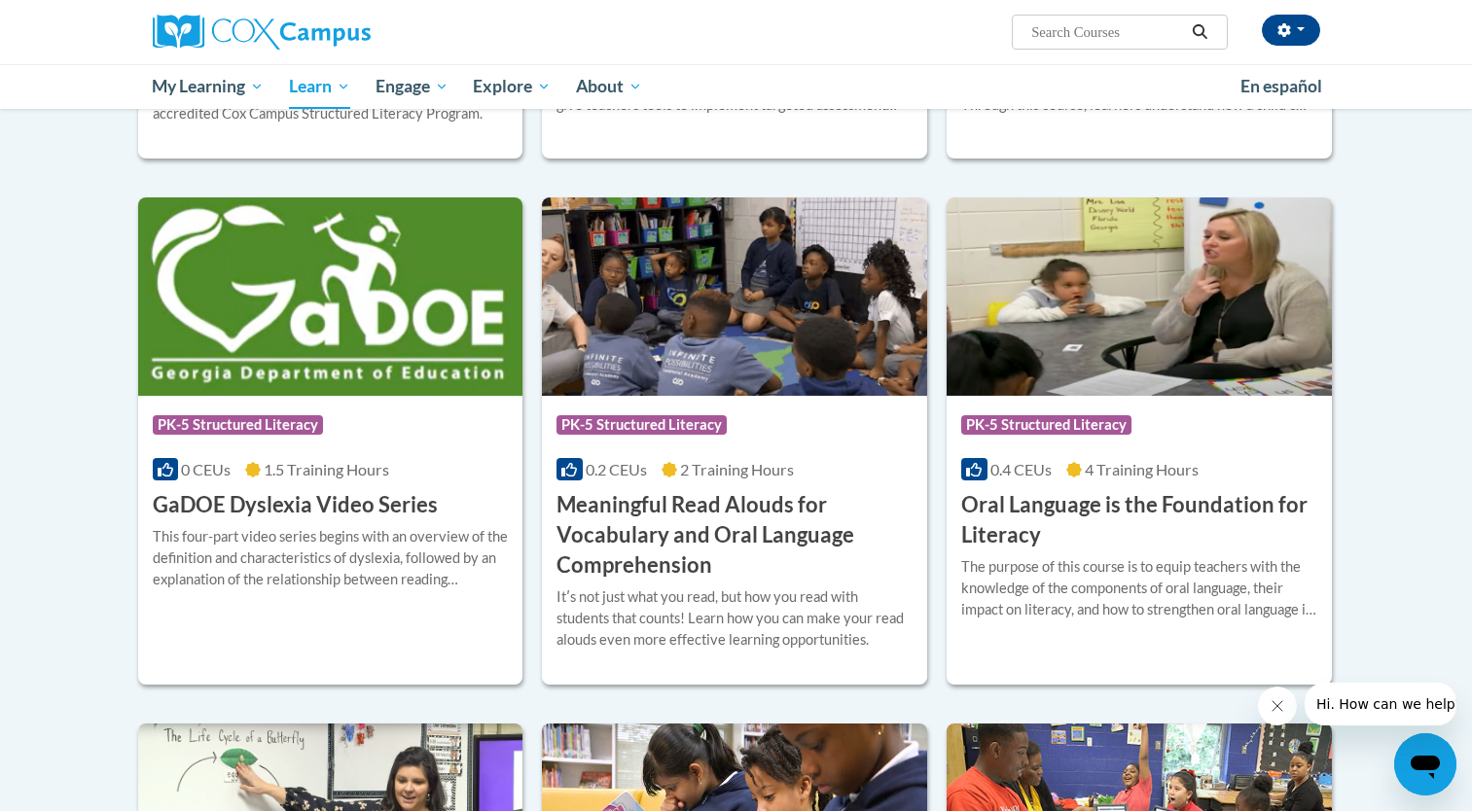
scroll to position [1070, 0]
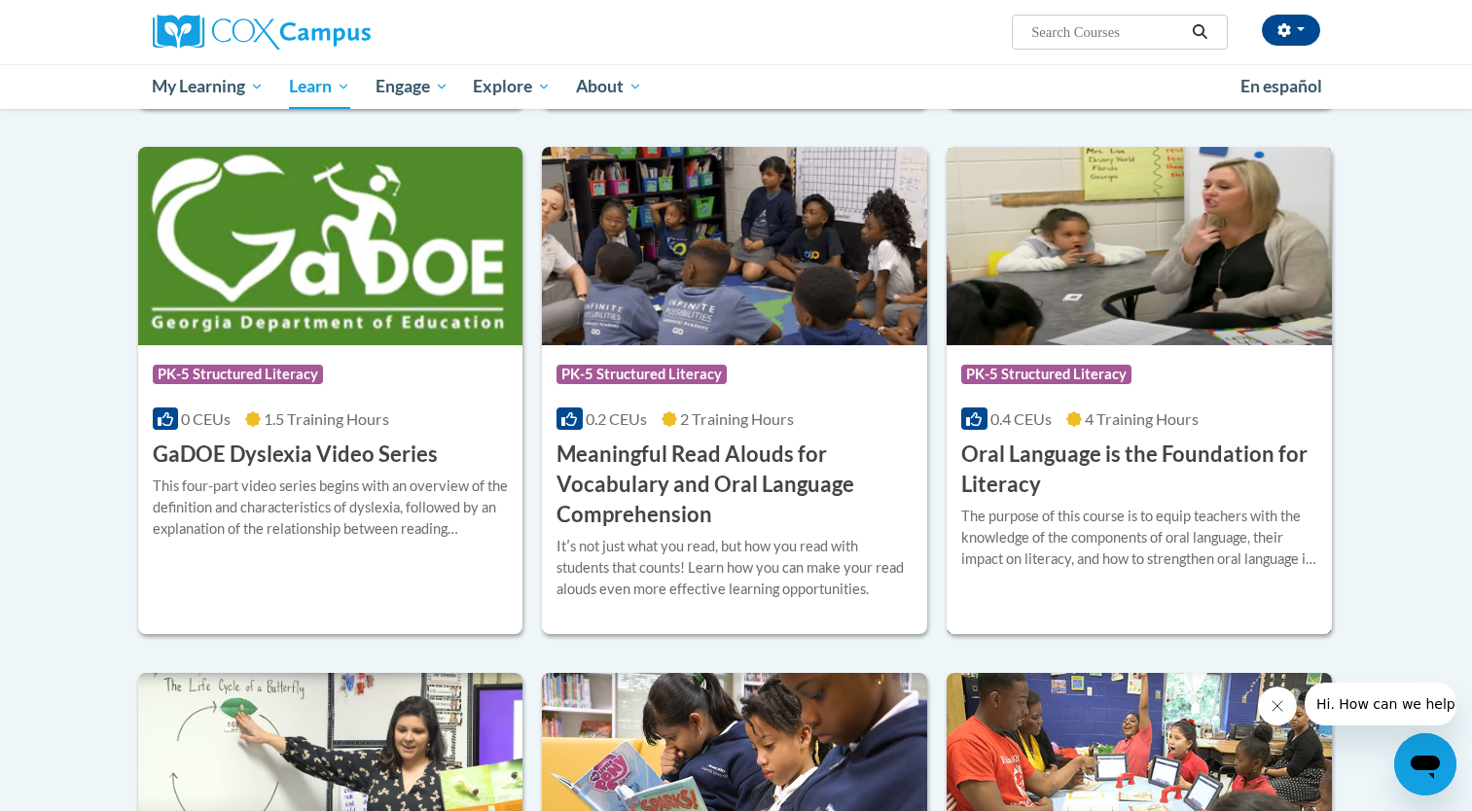
click at [1093, 526] on div "The purpose of this course is to equip teachers with the knowledge of the compo…" at bounding box center [1139, 538] width 356 height 64
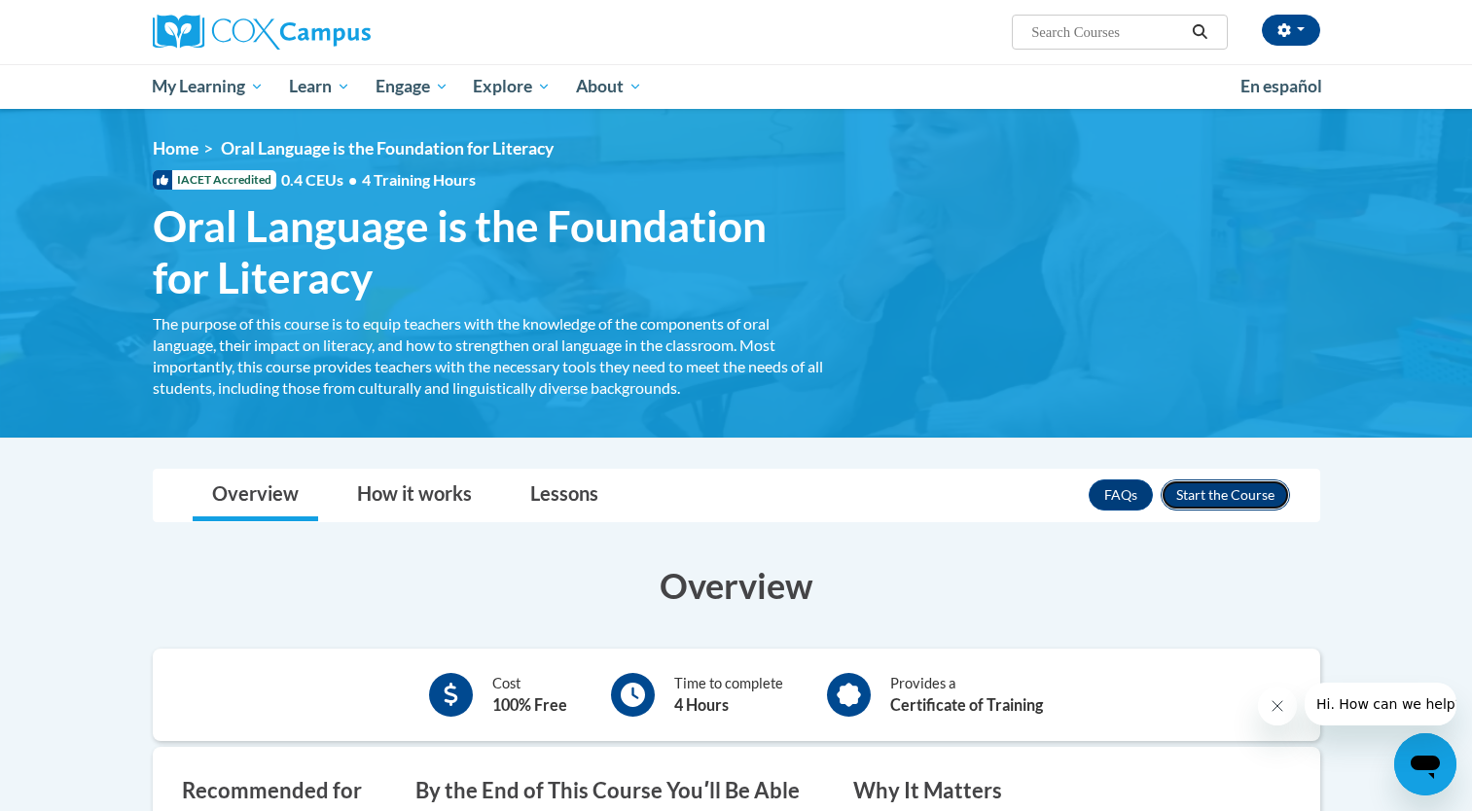
click at [1245, 484] on button "Enroll" at bounding box center [1225, 495] width 129 height 31
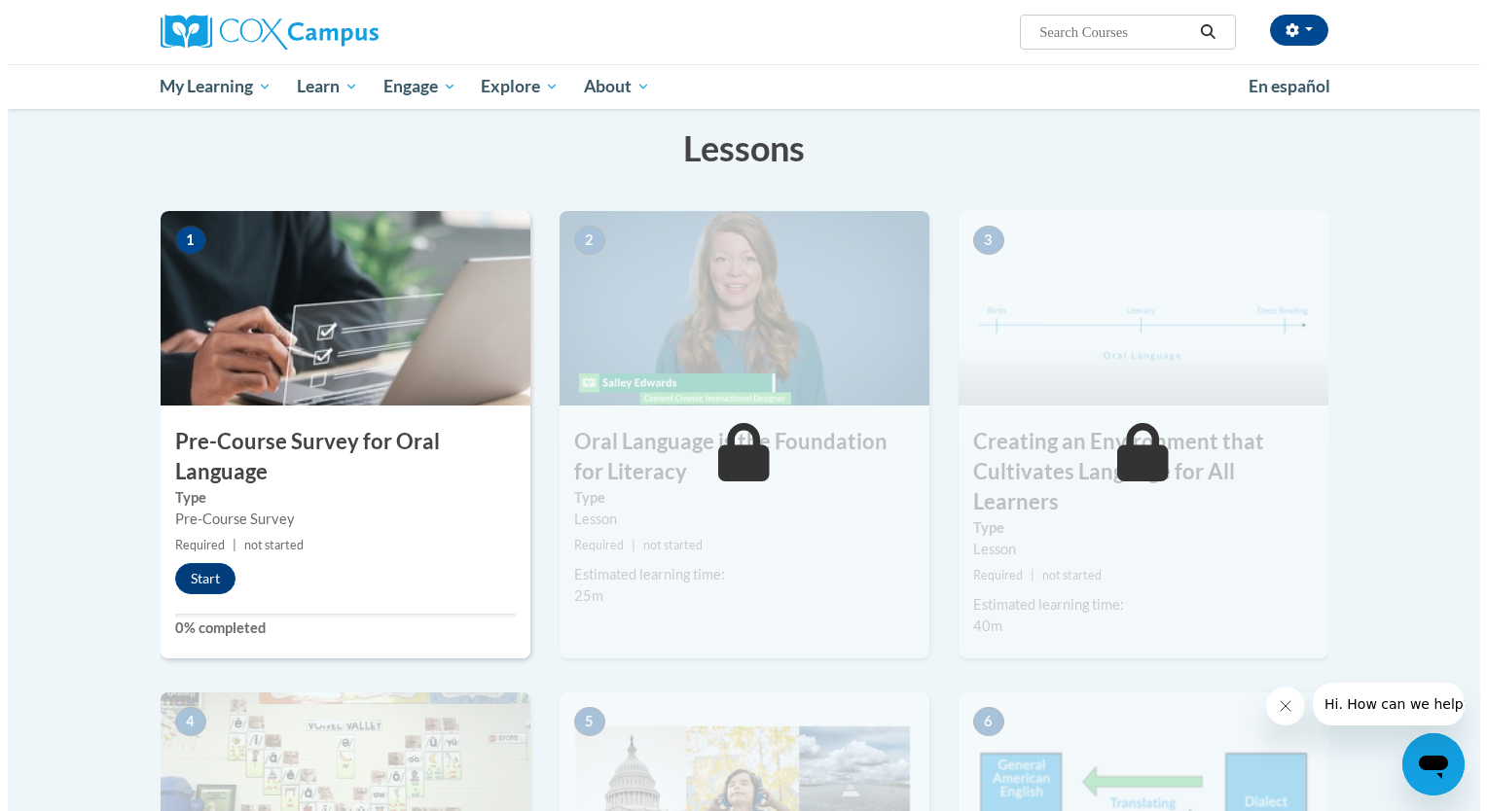
scroll to position [389, 0]
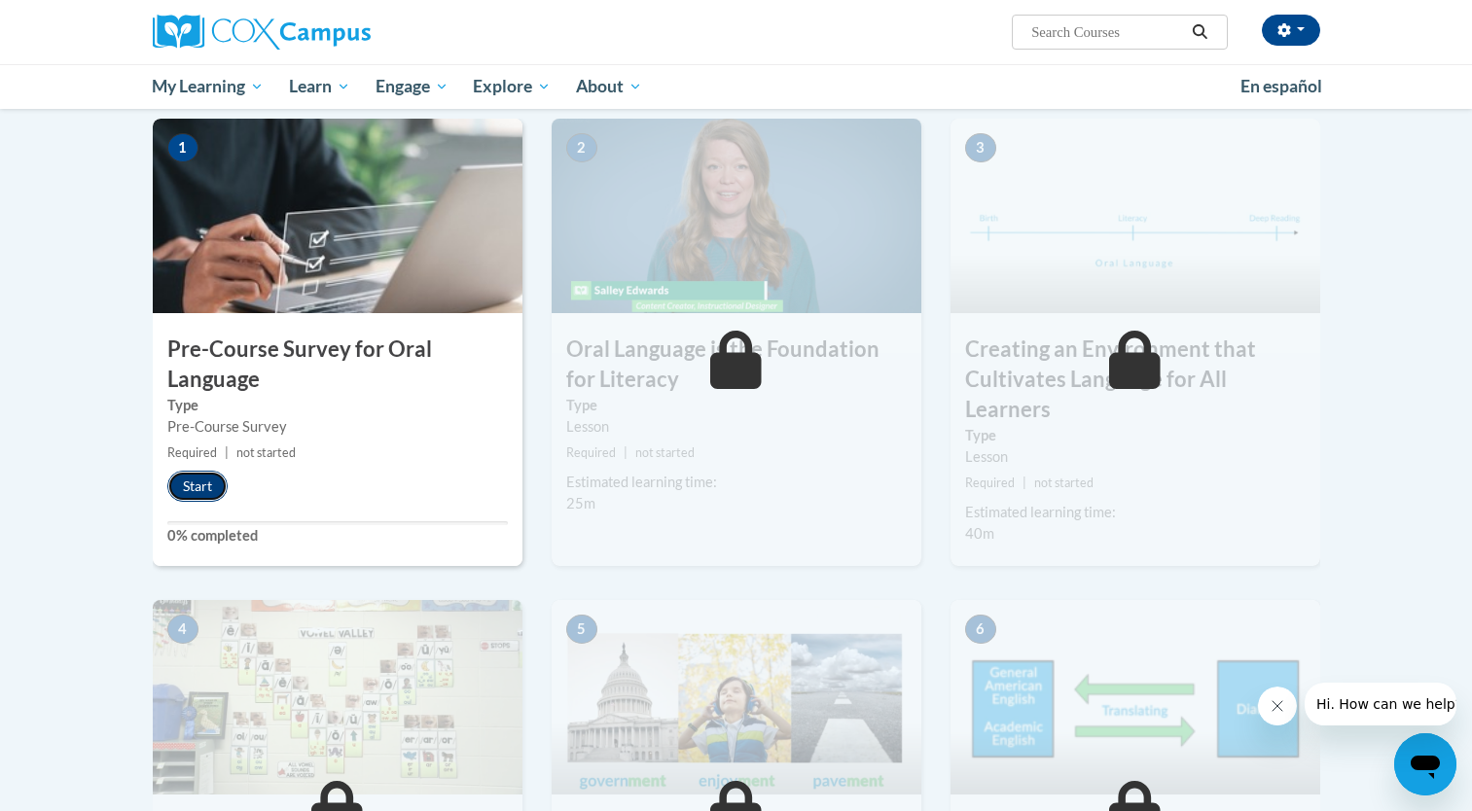
click at [208, 492] on button "Start" at bounding box center [197, 486] width 60 height 31
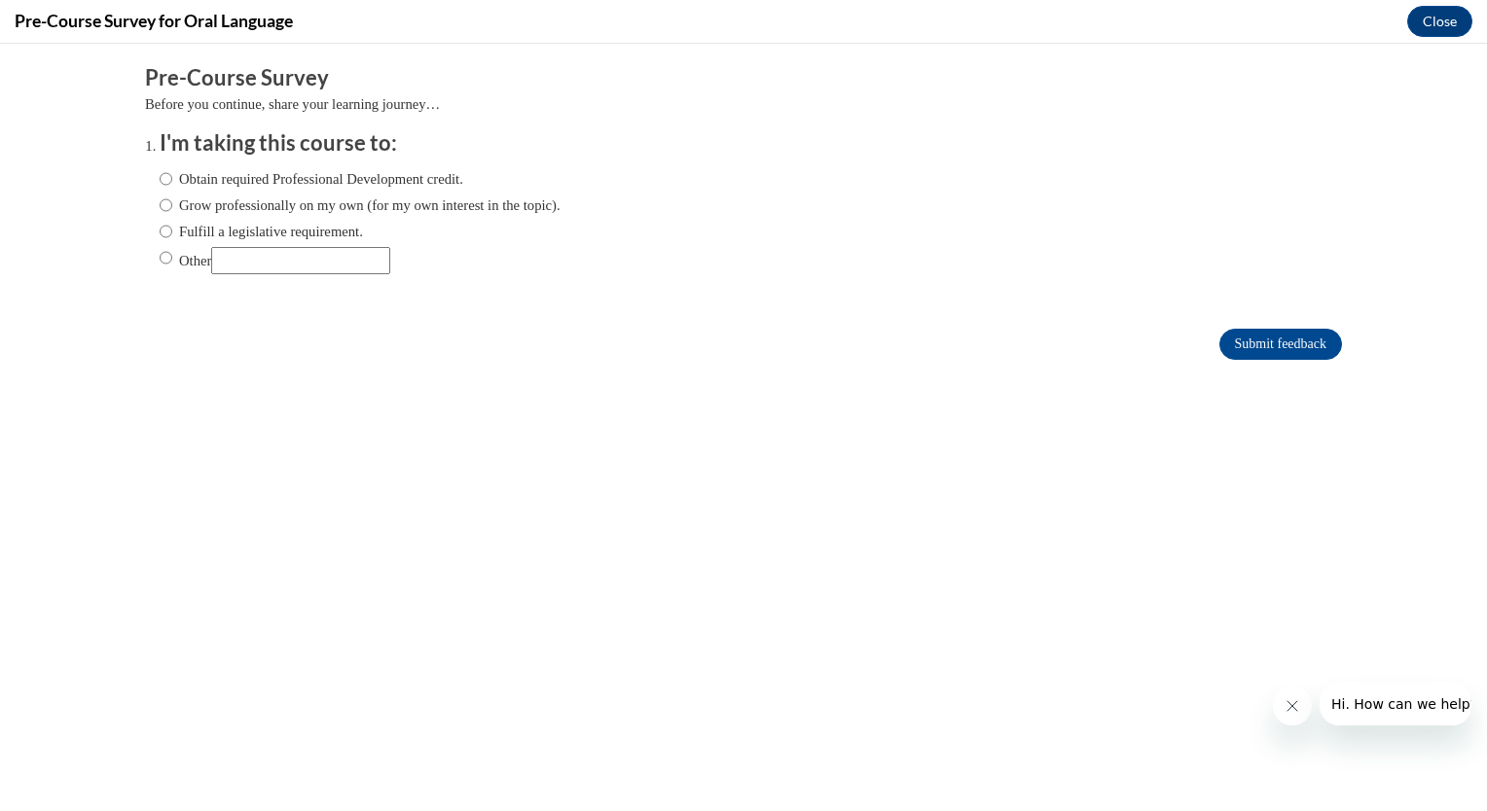
scroll to position [0, 0]
click at [160, 178] on input "Obtain required Professional Development credit." at bounding box center [166, 178] width 13 height 21
radio input "true"
click at [1291, 349] on input "Submit feedback" at bounding box center [1280, 344] width 123 height 31
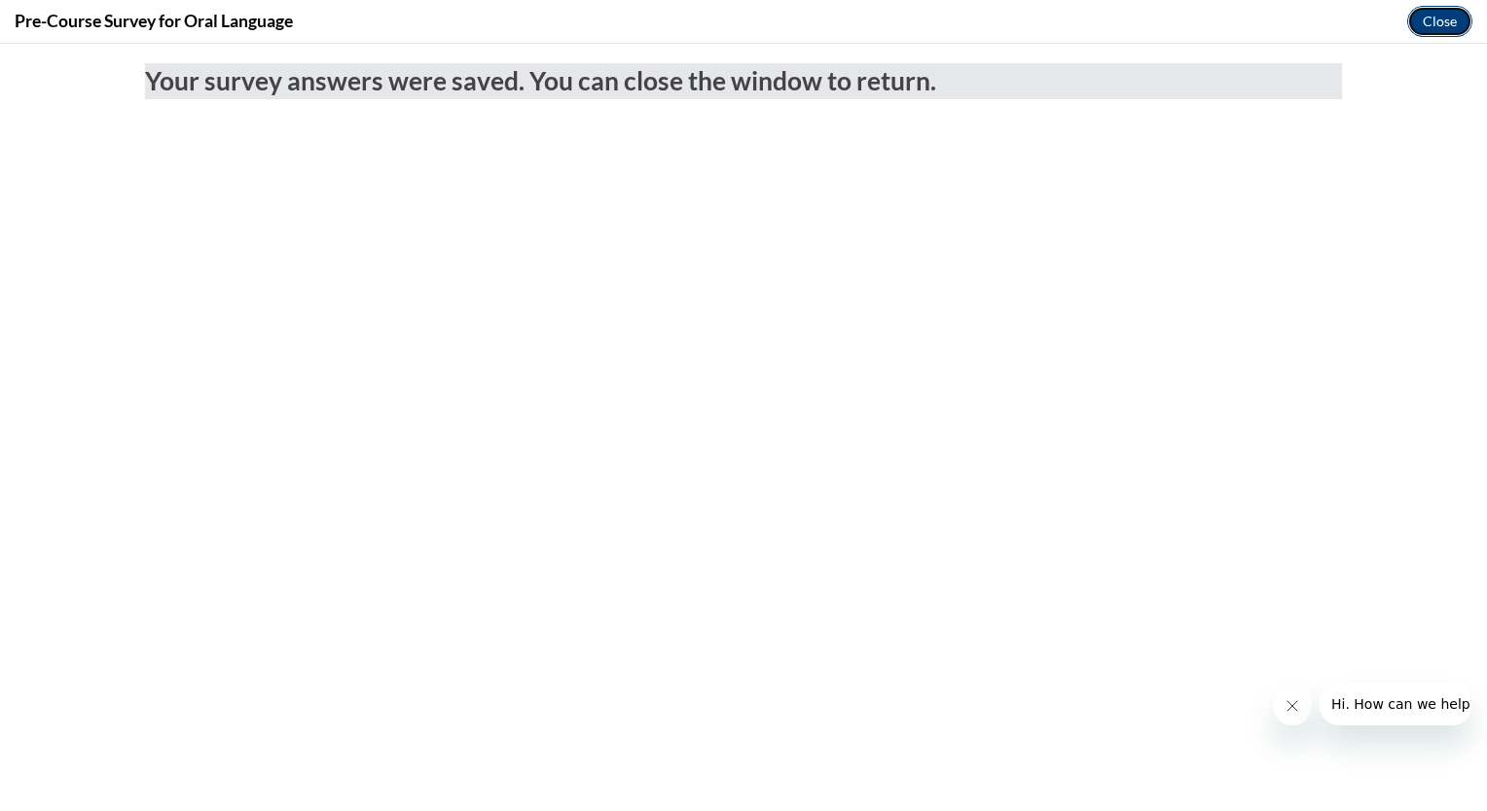
click at [1454, 21] on button "Close" at bounding box center [1439, 21] width 65 height 31
